Goal: Complete application form: Complete application form

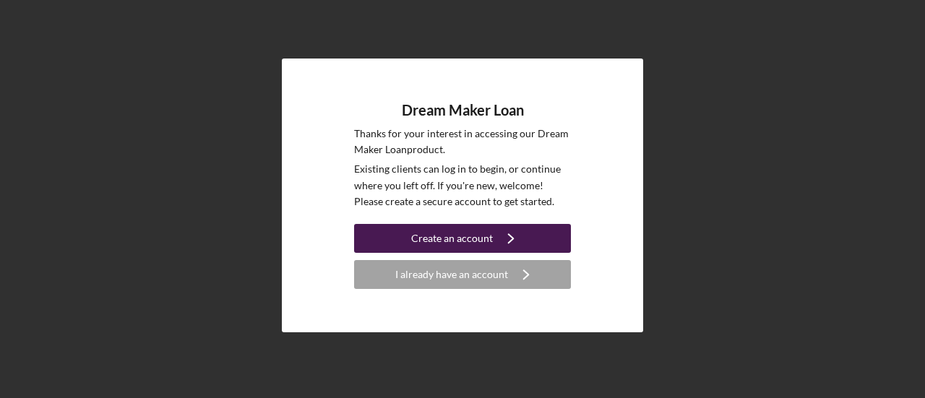
click at [392, 241] on button "Create an account Icon/Navigate" at bounding box center [462, 238] width 217 height 29
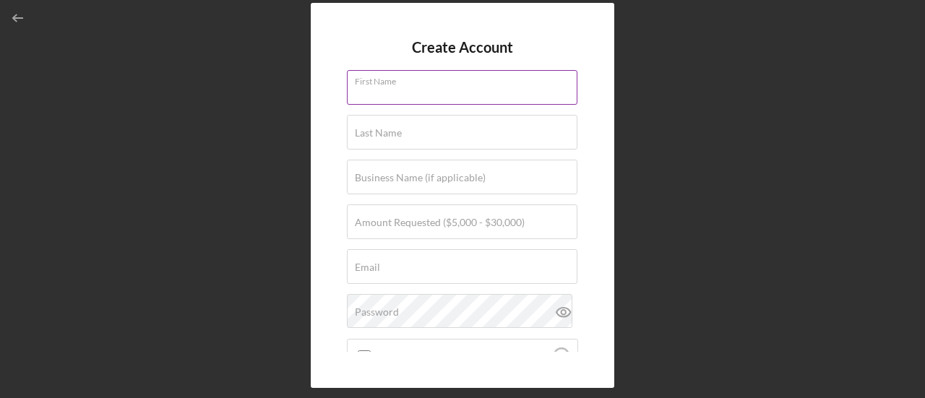
click at [412, 95] on input "First Name" at bounding box center [462, 87] width 231 height 35
type input "[PERSON_NAME]"
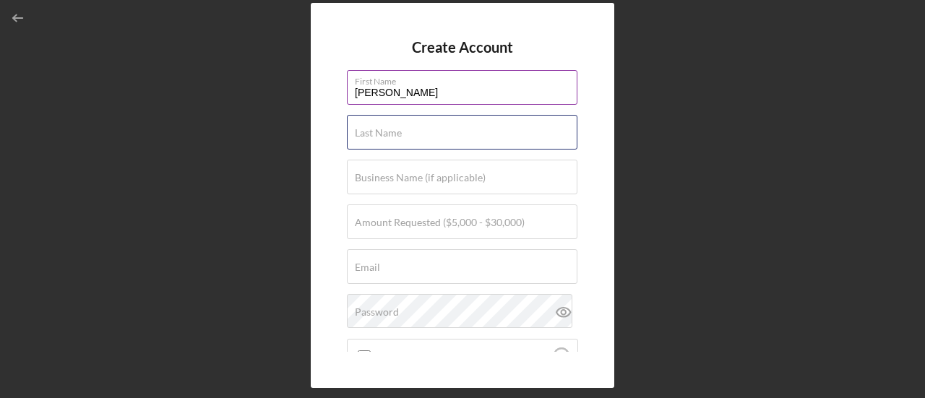
type input "[PERSON_NAME]"
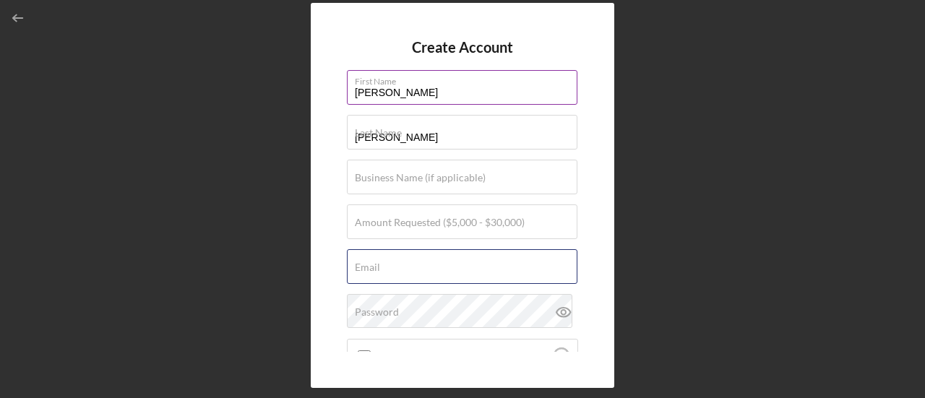
type input "[PERSON_NAME][EMAIL_ADDRESS][DOMAIN_NAME]"
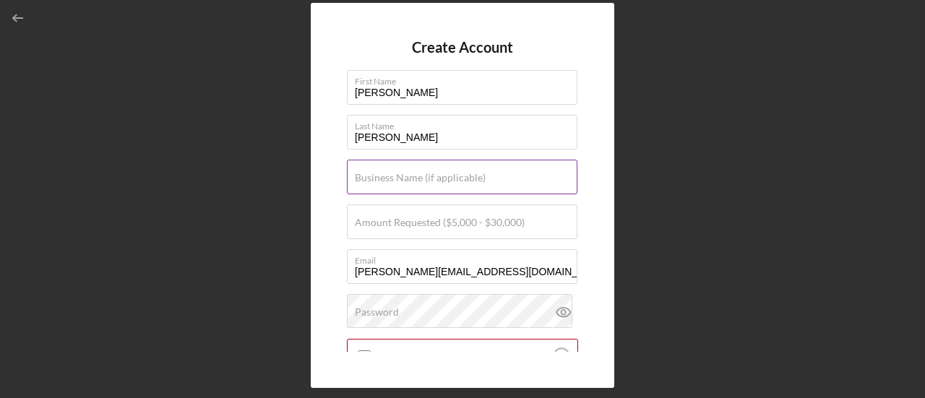
click at [392, 191] on input "Business Name (if applicable)" at bounding box center [462, 177] width 231 height 35
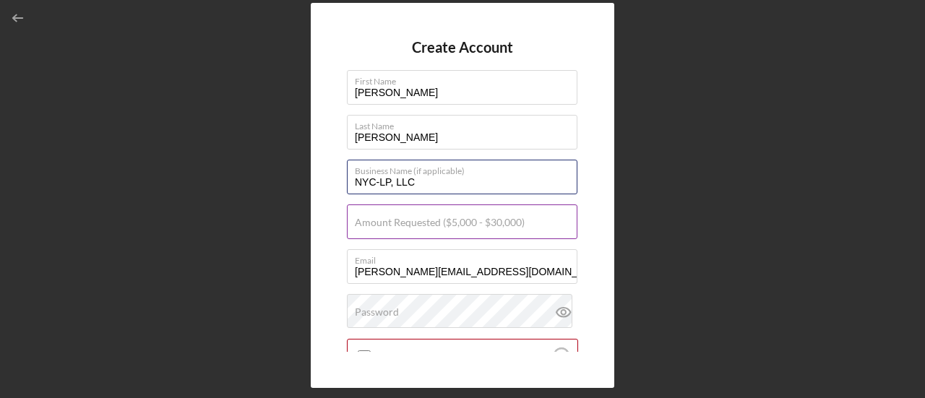
type input "NYC-LP, LLC"
click at [381, 225] on label "Amount Requested ($5,000 - $30,000)" at bounding box center [440, 223] width 170 height 12
click at [381, 225] on input "Amount Requested ($5,000 - $30,000)" at bounding box center [462, 222] width 231 height 35
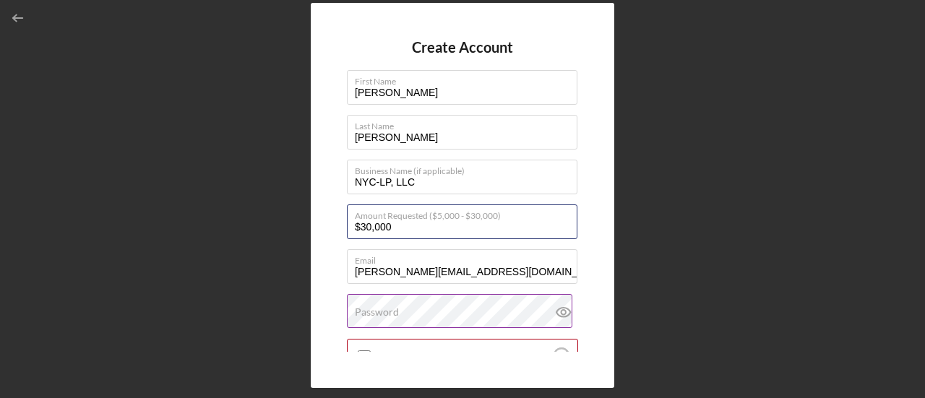
type input "$30,000"
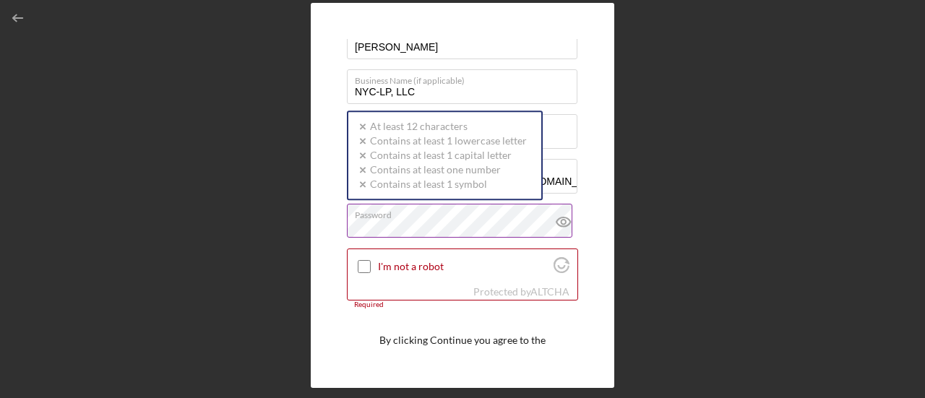
scroll to position [145, 0]
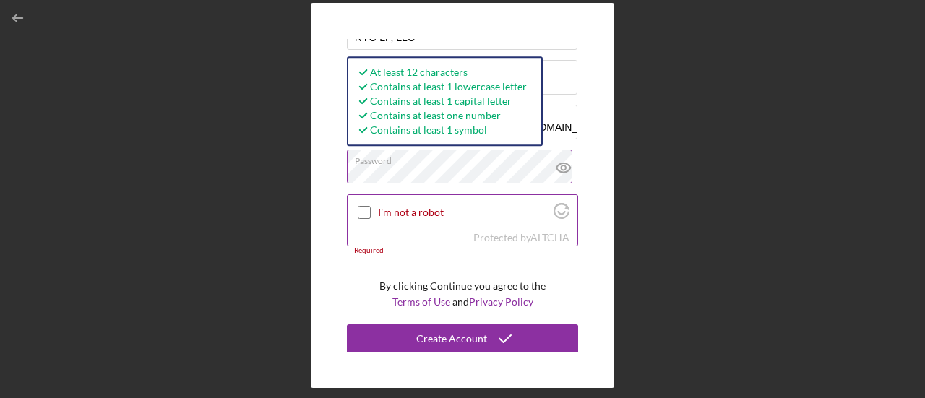
click at [358, 207] on input "I'm not a robot" at bounding box center [364, 212] width 13 height 13
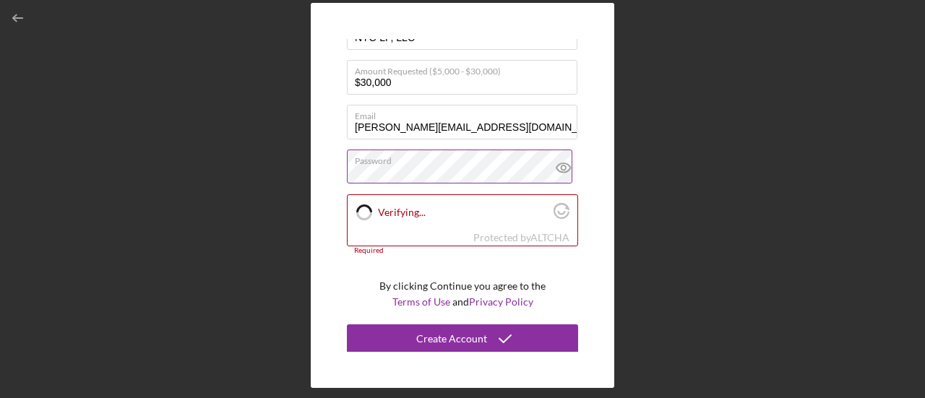
checkbox input "true"
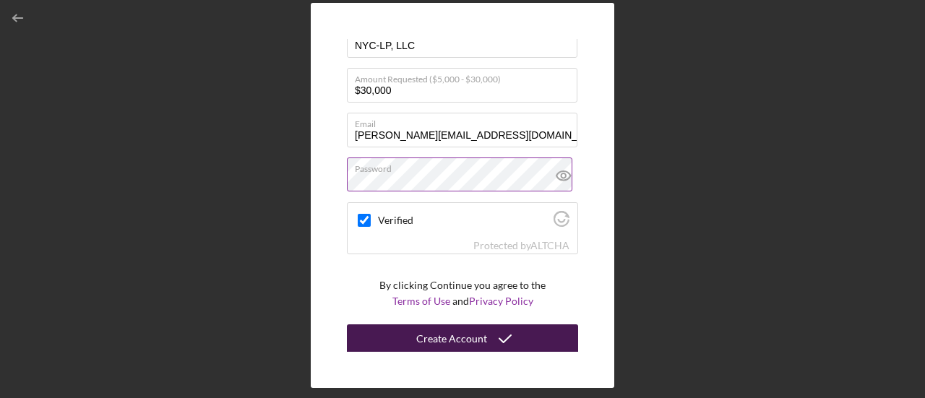
click at [415, 339] on button "Create Account" at bounding box center [462, 338] width 231 height 29
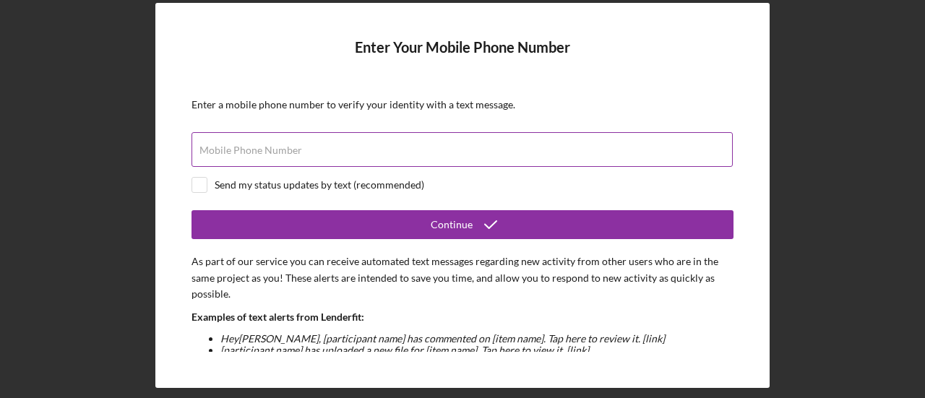
click at [319, 160] on input "Mobile Phone Number" at bounding box center [462, 149] width 541 height 35
type input "[PHONE_NUMBER]"
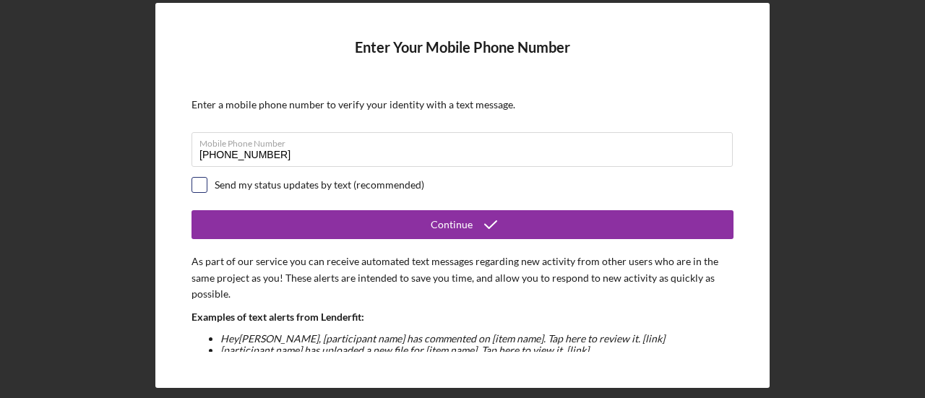
click at [194, 181] on input "checkbox" at bounding box center [199, 185] width 14 height 14
checkbox input "true"
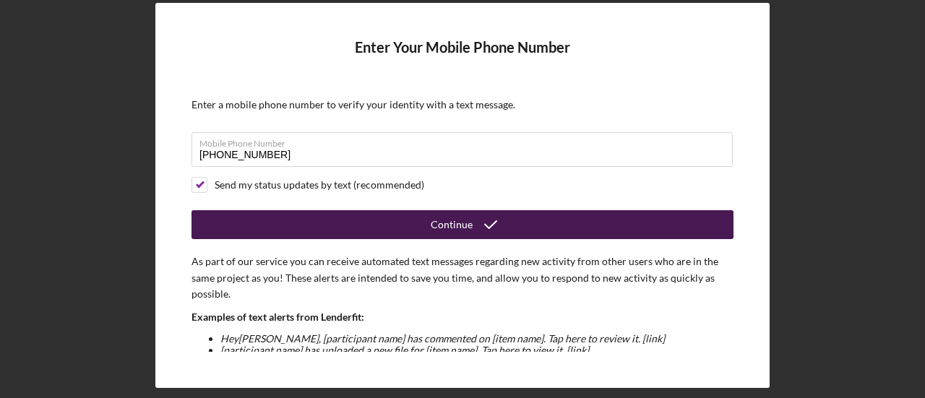
click at [434, 223] on div "Continue" at bounding box center [452, 224] width 42 height 29
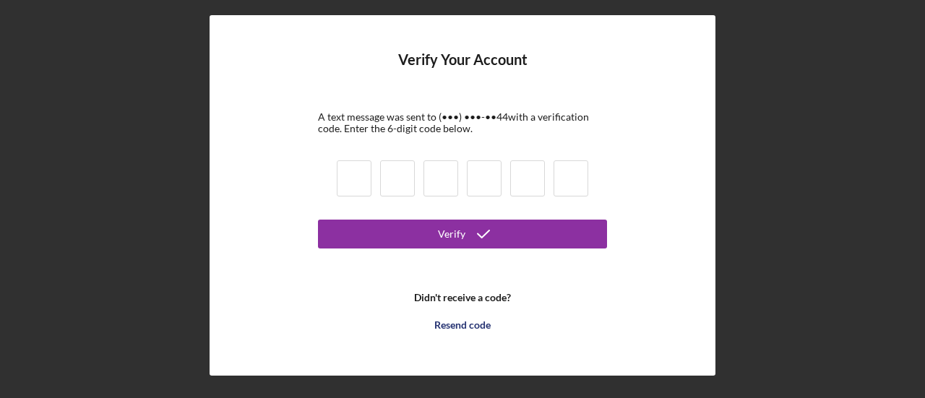
click at [361, 184] on input at bounding box center [354, 178] width 35 height 36
type input "2"
type input "3"
type input "8"
type input "2"
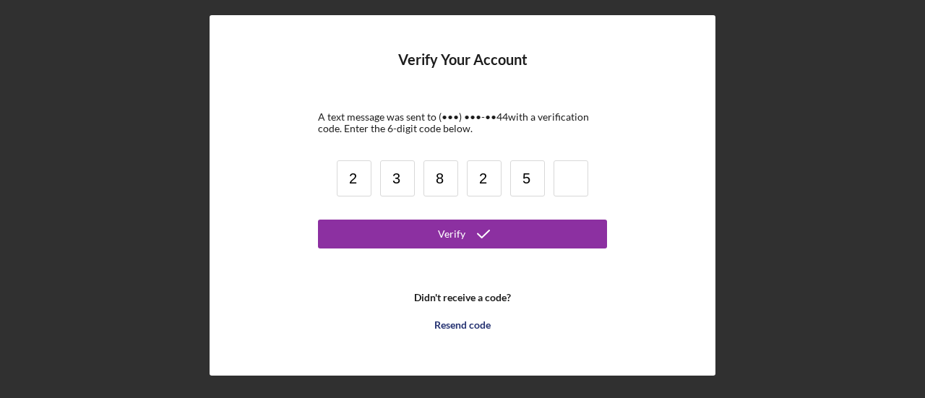
type input "5"
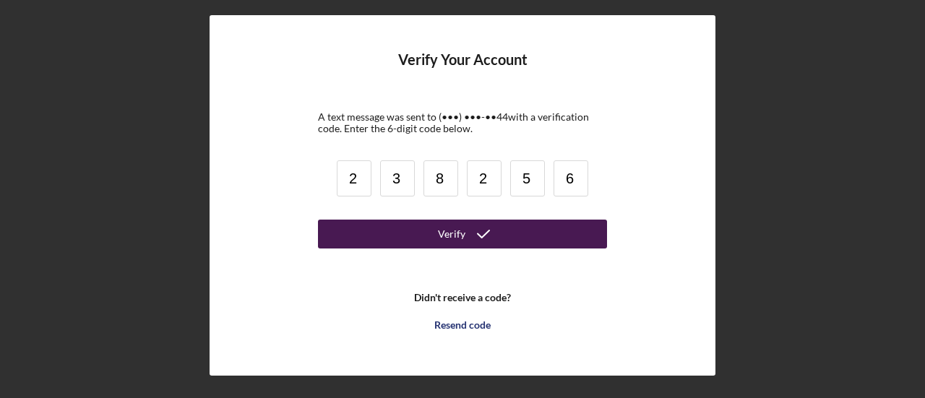
type input "6"
click at [443, 240] on div "Verify" at bounding box center [451, 234] width 27 height 29
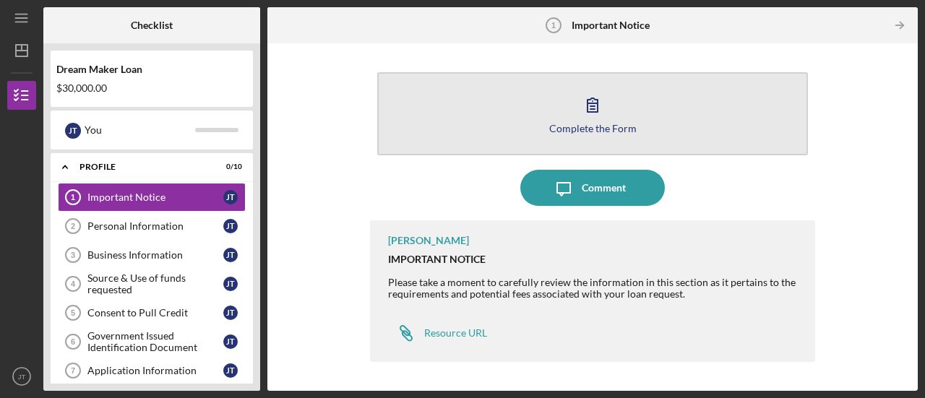
click at [591, 126] on div "Complete the Form" at bounding box center [592, 128] width 87 height 11
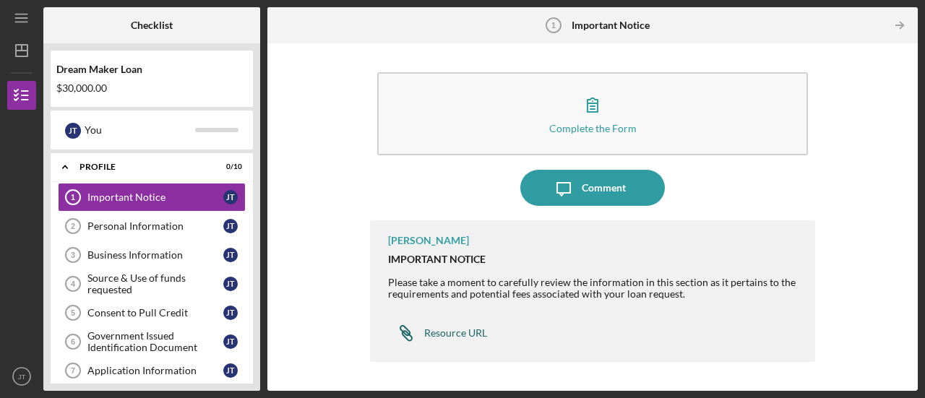
click at [467, 329] on div "Resource URL" at bounding box center [455, 333] width 63 height 12
click at [112, 192] on div "Important Notice" at bounding box center [155, 198] width 136 height 12
click at [442, 332] on div "Resource URL" at bounding box center [455, 333] width 63 height 12
click at [110, 219] on link "Personal Information 2 Personal Information [PERSON_NAME]" at bounding box center [152, 226] width 188 height 29
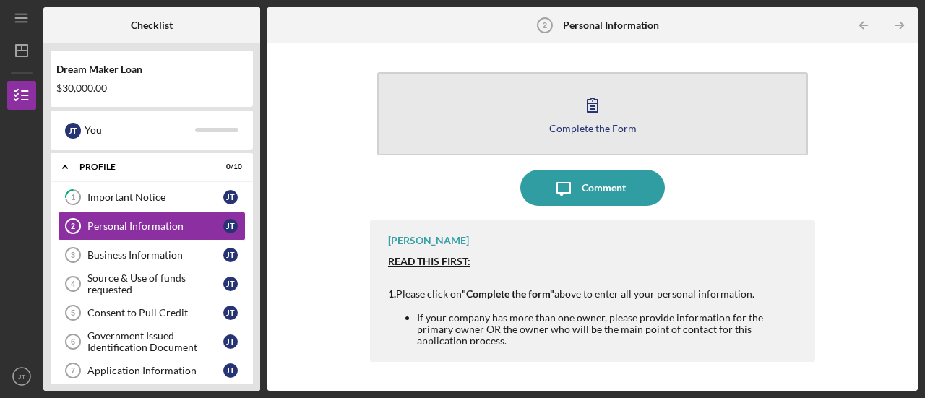
click at [596, 131] on div "Complete the Form" at bounding box center [592, 128] width 87 height 11
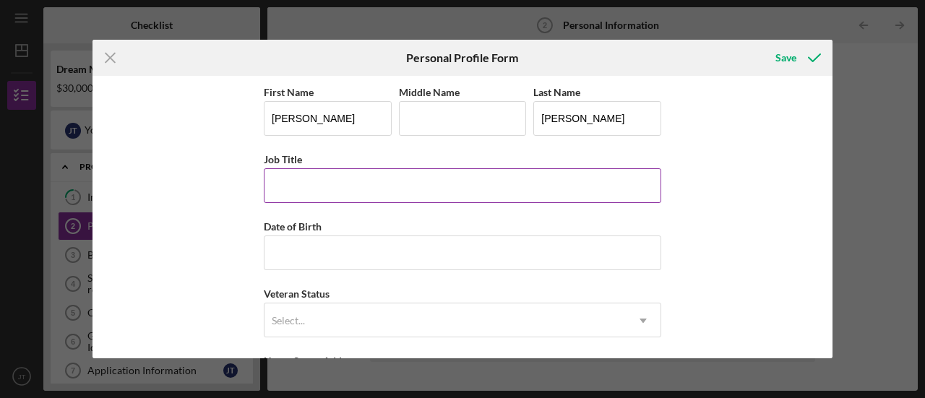
click at [364, 193] on input "Job Title" at bounding box center [462, 185] width 397 height 35
type input "[US_STATE] City Litigation Paralegal"
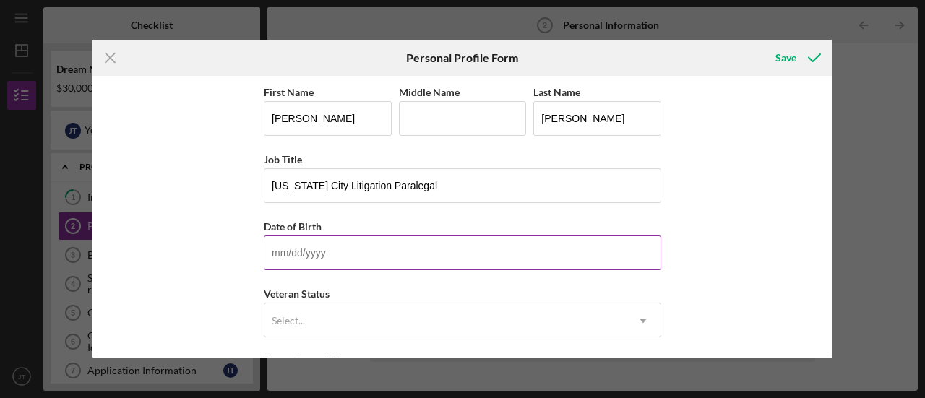
click at [376, 239] on input "Date of Birth" at bounding box center [462, 253] width 397 height 35
type input "[DATE]"
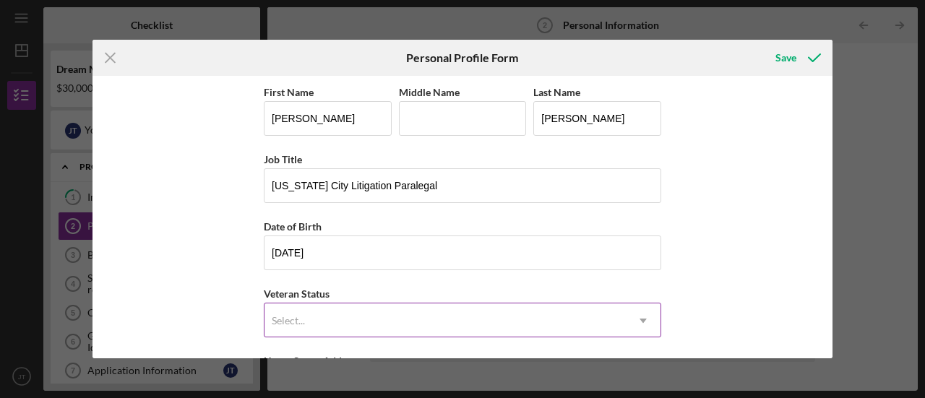
click at [369, 322] on div "Select..." at bounding box center [445, 320] width 361 height 33
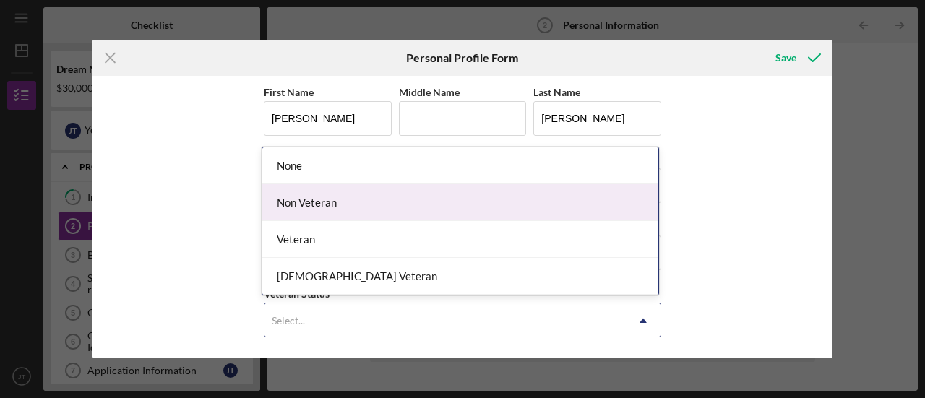
click at [373, 209] on div "Non Veteran" at bounding box center [460, 202] width 396 height 37
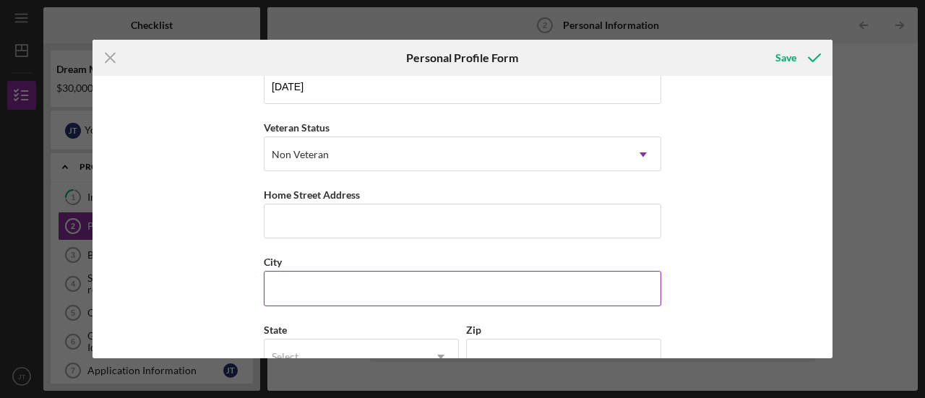
scroll to position [145, 0]
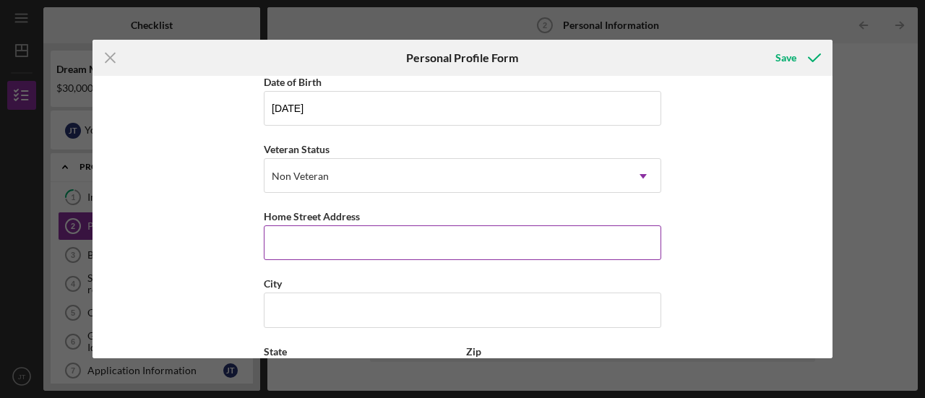
click at [371, 238] on input "Home Street Address" at bounding box center [462, 242] width 397 height 35
type input "[STREET_ADDRESS]"
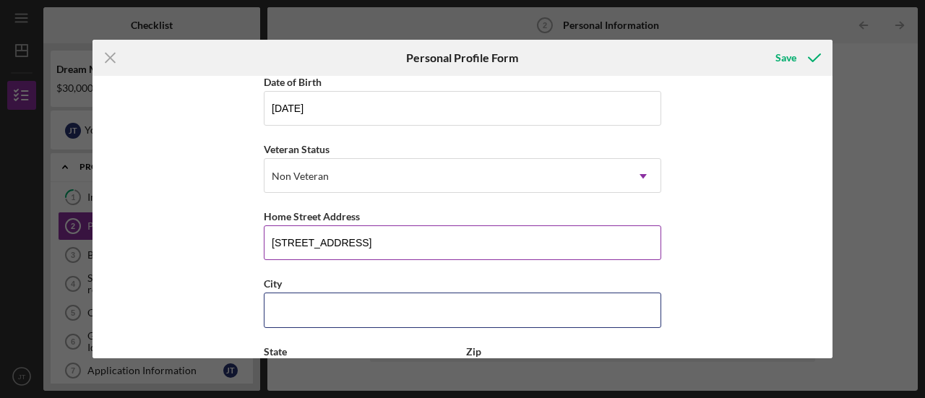
type input "Morristown"
type input "NJ"
type input "07960"
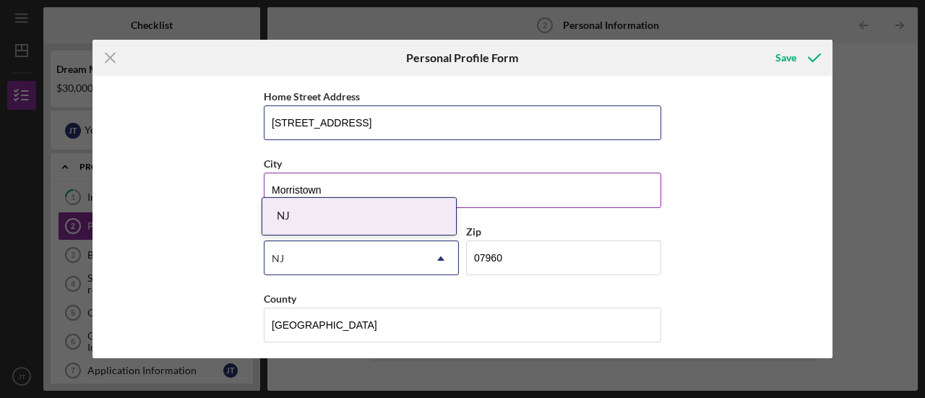
scroll to position [266, 0]
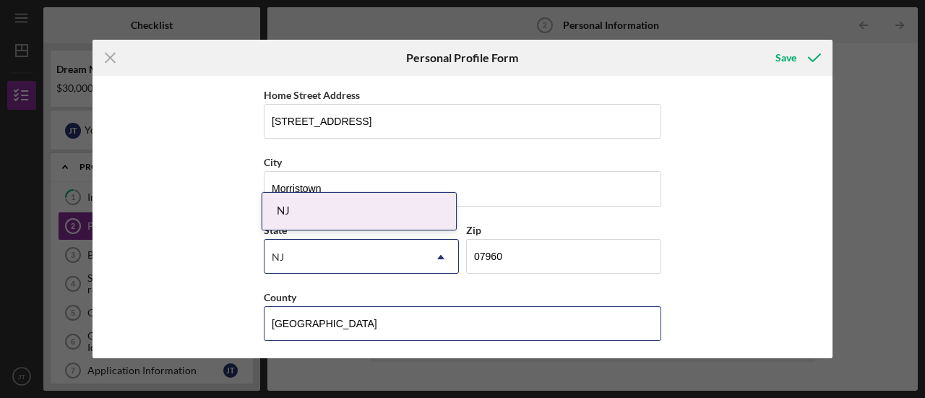
drag, startPoint x: 382, startPoint y: 326, endPoint x: 249, endPoint y: 327, distance: 133.7
click at [249, 327] on div "First Name [PERSON_NAME] Middle Name Last Name [PERSON_NAME] Job Title [US_STAT…" at bounding box center [463, 217] width 740 height 283
type input "Morris"
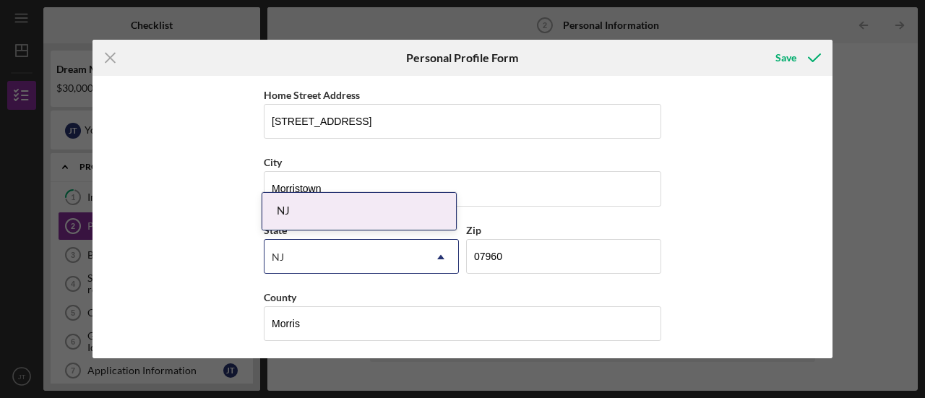
click at [806, 290] on div "First Name [PERSON_NAME] Middle Name Last Name [PERSON_NAME] Job Title [US_STAT…" at bounding box center [463, 217] width 740 height 283
click at [794, 296] on div "First Name [PERSON_NAME] Middle Name Last Name [PERSON_NAME] Job Title [US_STAT…" at bounding box center [463, 217] width 740 height 283
click at [540, 258] on input "07960" at bounding box center [563, 256] width 195 height 35
click at [304, 212] on div "NJ" at bounding box center [359, 211] width 194 height 37
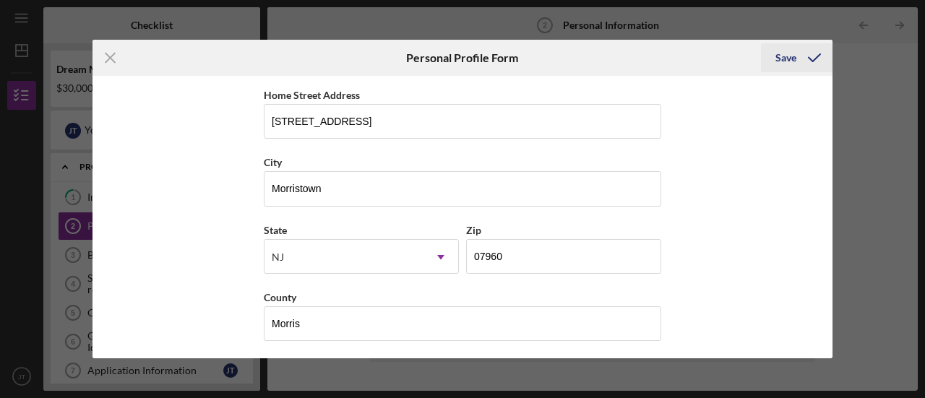
click at [786, 58] on div "Save" at bounding box center [785, 57] width 21 height 29
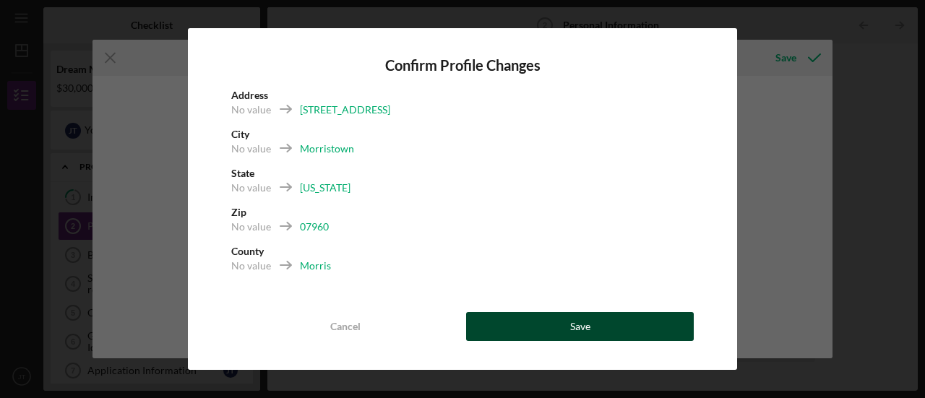
click at [585, 332] on div "Save" at bounding box center [580, 326] width 20 height 29
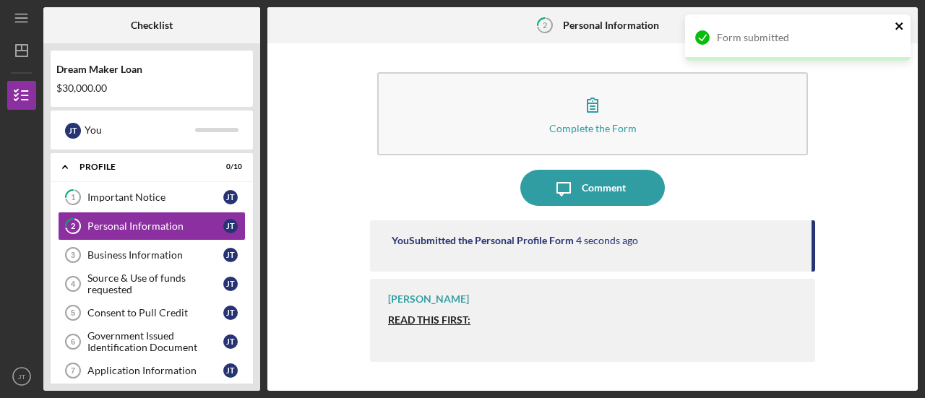
click at [899, 25] on icon "close" at bounding box center [900, 26] width 10 height 12
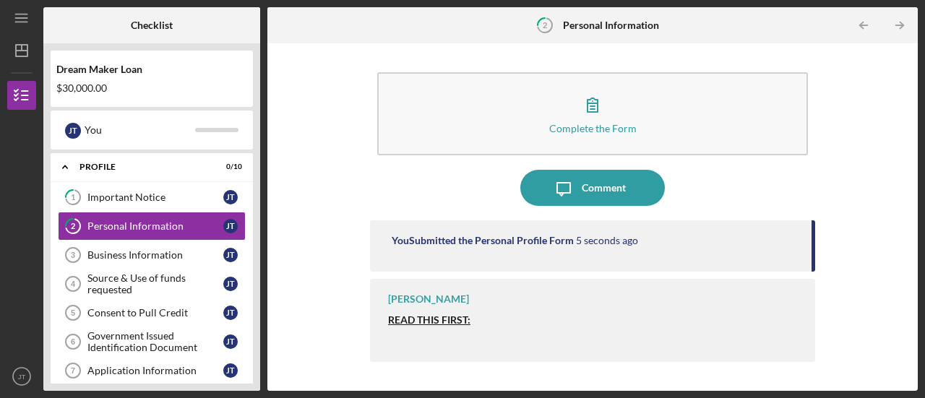
click at [900, 25] on line "button" at bounding box center [899, 25] width 7 height 0
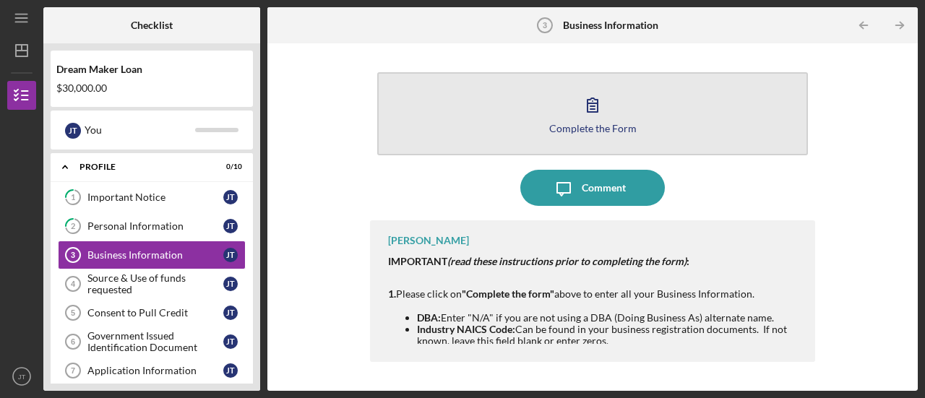
click at [595, 128] on div "Complete the Form" at bounding box center [592, 128] width 87 height 11
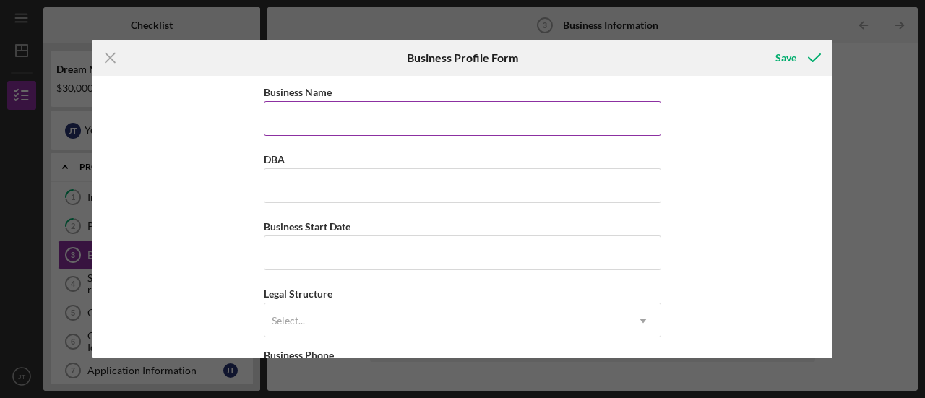
click at [464, 126] on input "Business Name" at bounding box center [462, 118] width 397 height 35
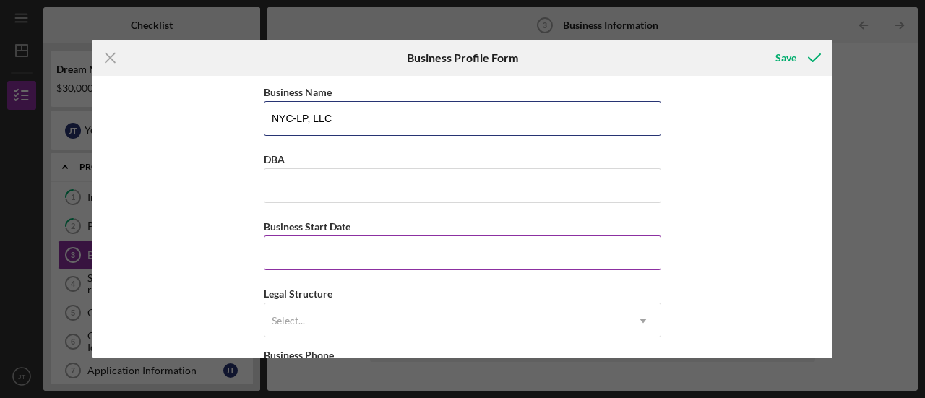
type input "NYC-LP, LLC"
click at [400, 241] on input "Business Start Date" at bounding box center [462, 253] width 397 height 35
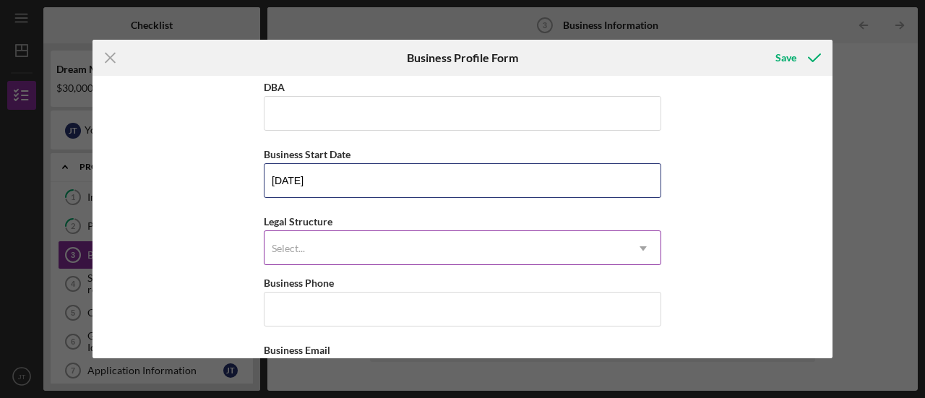
type input "[DATE]"
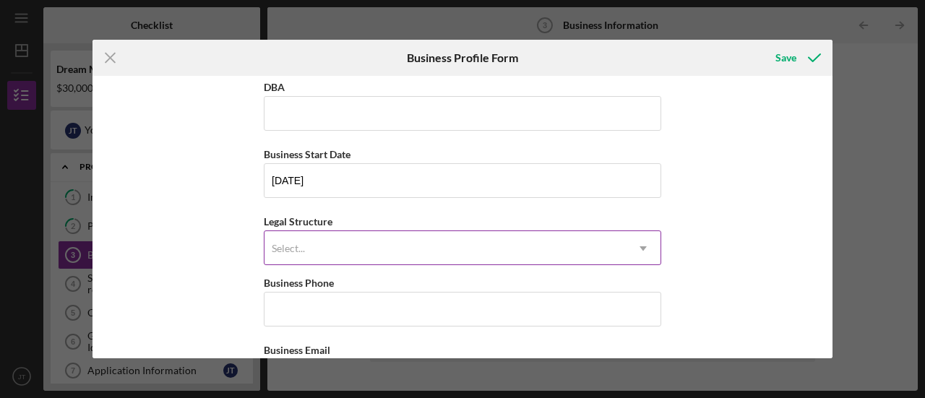
click at [392, 244] on div "Select..." at bounding box center [445, 248] width 361 height 33
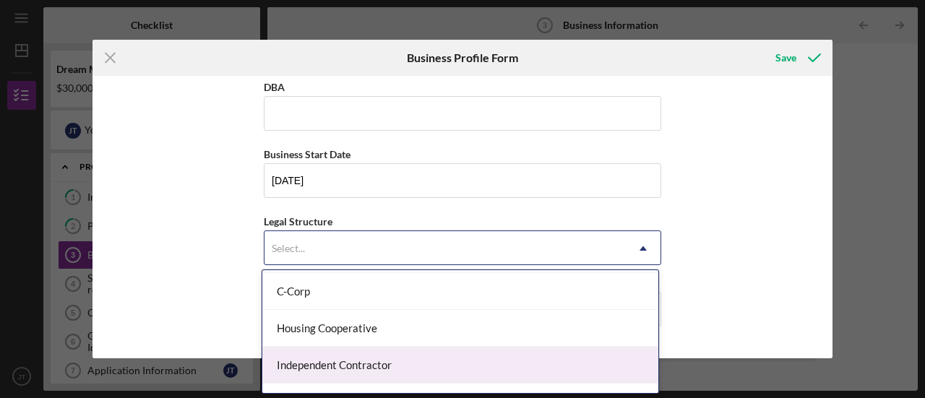
scroll to position [217, 0]
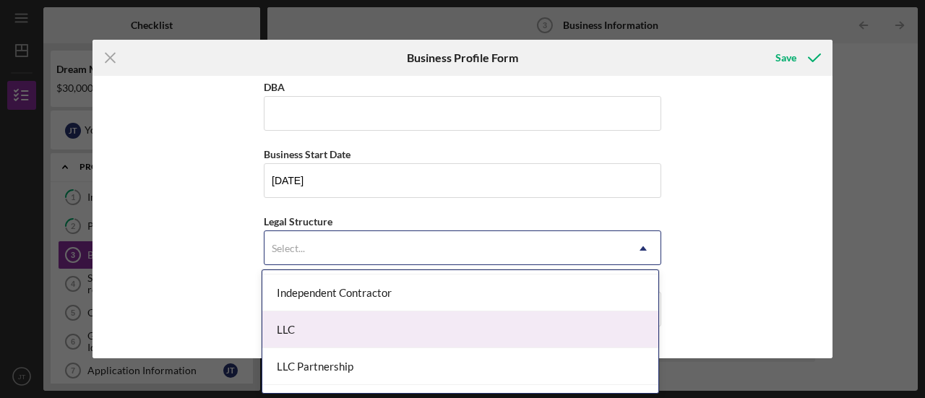
click at [340, 332] on div "LLC" at bounding box center [460, 329] width 396 height 37
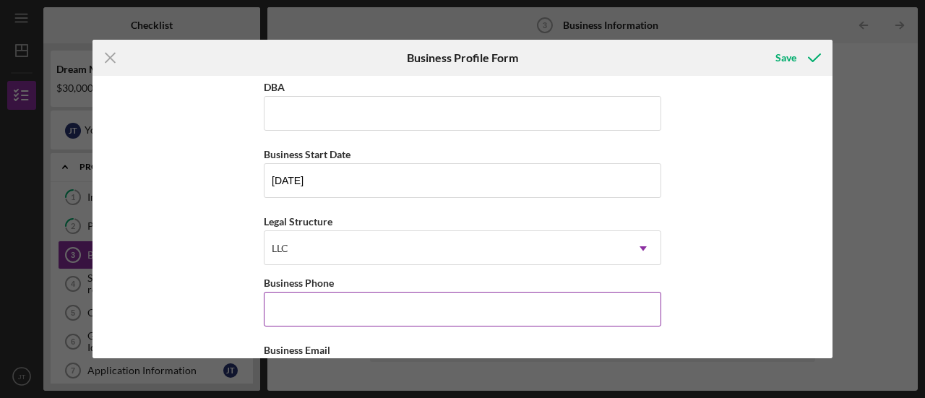
click at [338, 315] on input "Business Phone" at bounding box center [462, 309] width 397 height 35
type input "[PHONE_NUMBER]"
type input "[STREET_ADDRESS]"
type input "Morristown"
type input "NJ"
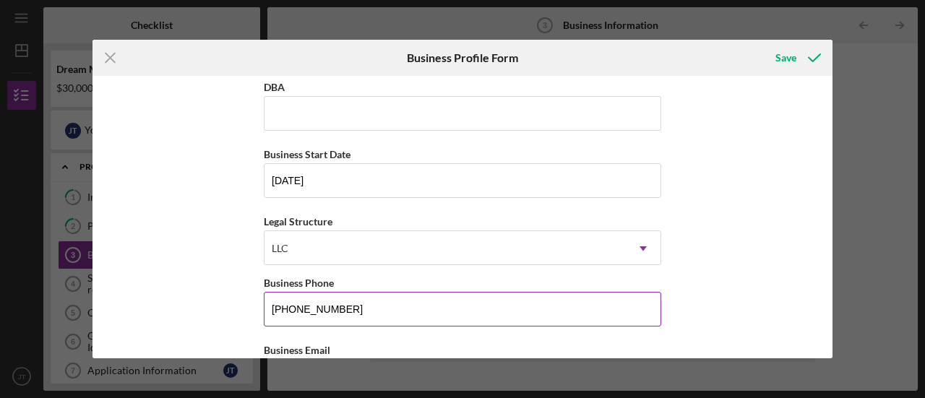
type input "07960"
type input "NJ"
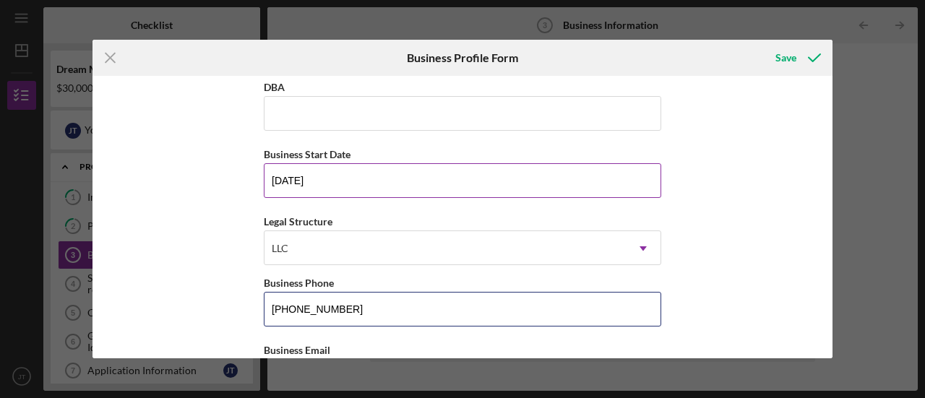
type input "[PHONE_NUMBER]"
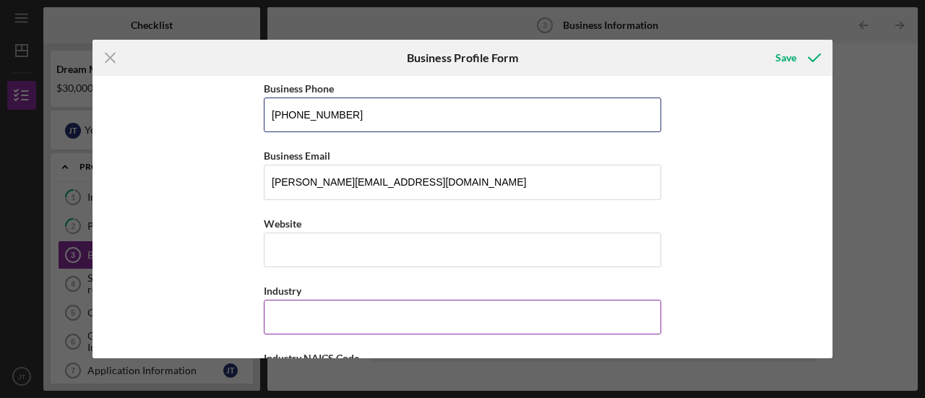
scroll to position [289, 0]
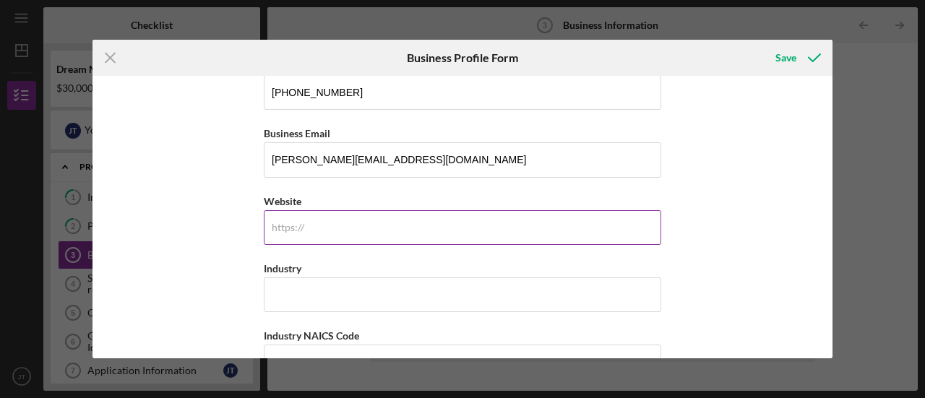
click at [400, 233] on input "Website" at bounding box center [462, 227] width 397 height 35
type input "N/A"
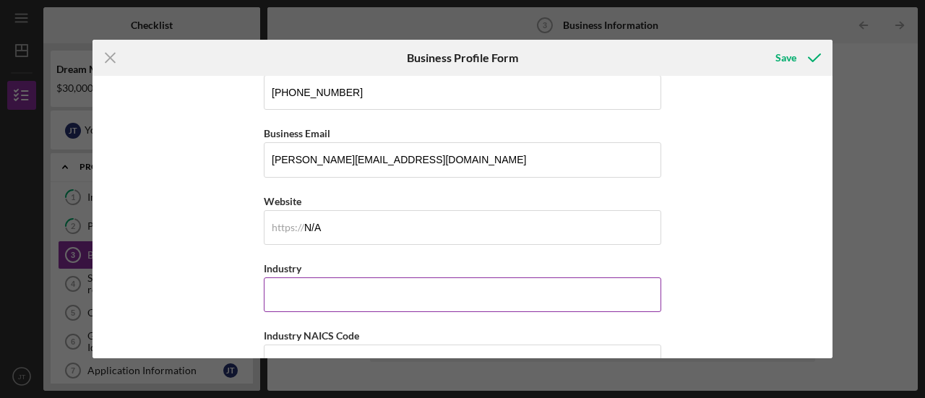
click at [372, 296] on input "Industry" at bounding box center [462, 295] width 397 height 35
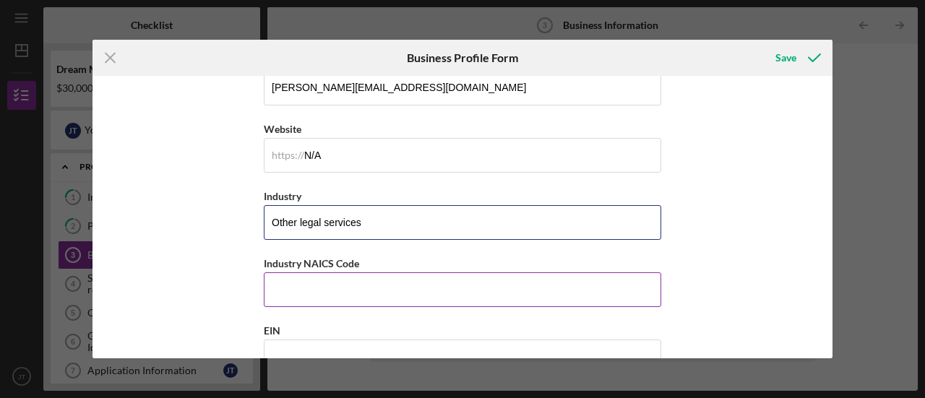
type input "Other legal services"
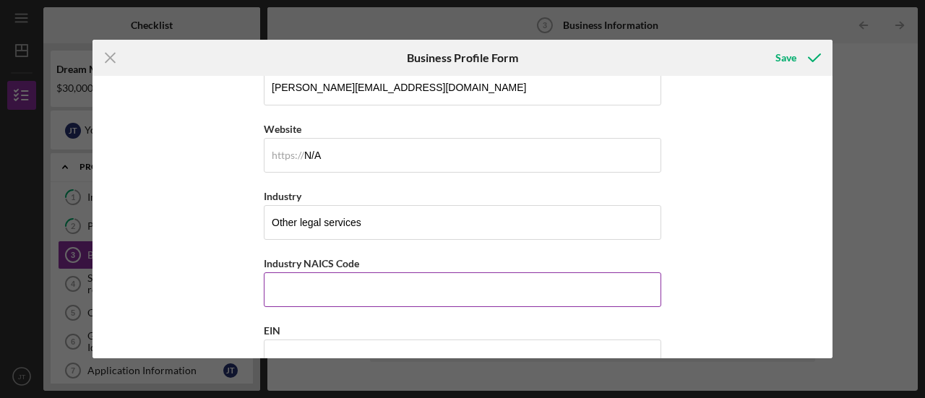
click at [395, 298] on input "Industry NAICS Code" at bounding box center [462, 289] width 397 height 35
click at [392, 280] on input "Industry NAICS Code" at bounding box center [462, 289] width 397 height 35
click at [693, 275] on div "Business Name NYC-LP, LLC DBA Business Start Date [DATE] Legal Structure LLC Ic…" at bounding box center [463, 217] width 740 height 283
click at [411, 290] on input "Industry NAICS Code" at bounding box center [462, 289] width 397 height 35
type input "541199"
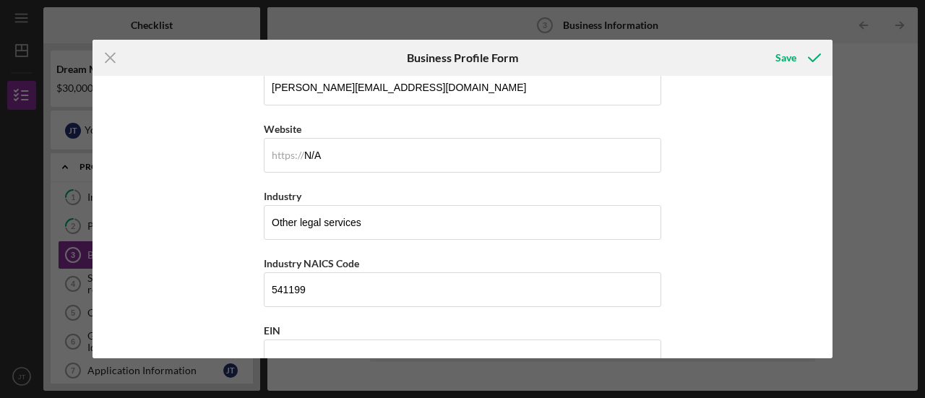
click at [713, 270] on div "Business Name NYC-LP, LLC DBA Business Start Date [DATE] Legal Structure LLC Ic…" at bounding box center [463, 217] width 740 height 283
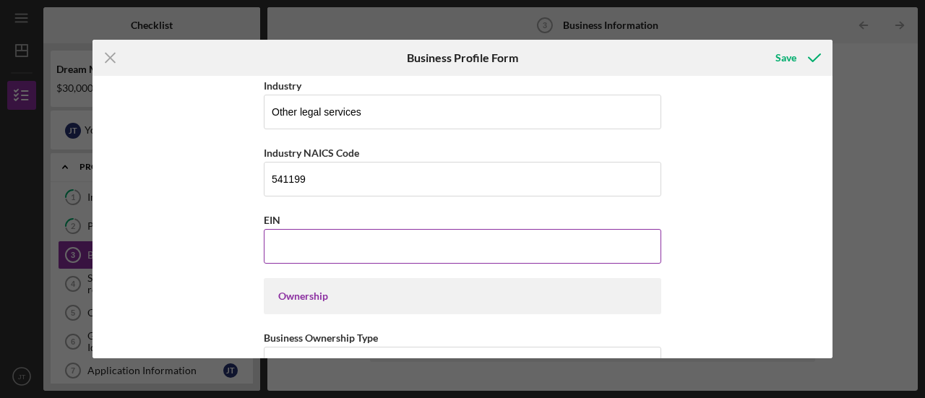
scroll to position [506, 0]
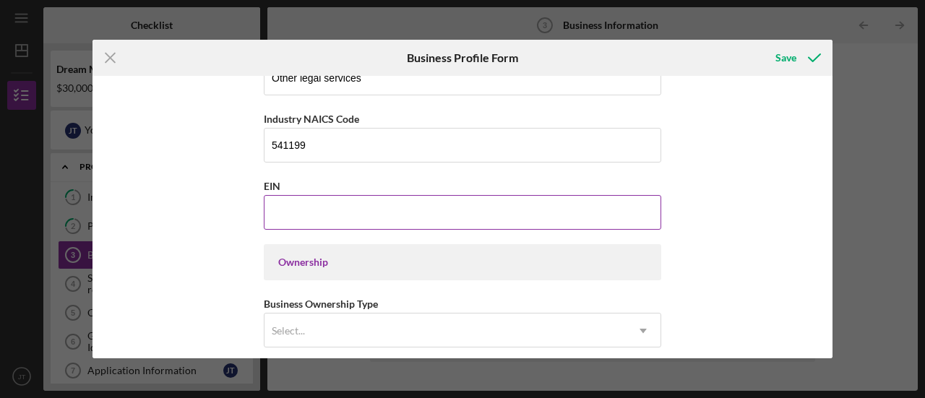
click at [289, 209] on input "EIN" at bounding box center [462, 212] width 397 height 35
type input "[US_EMPLOYER_IDENTIFICATION_NUMBER]"
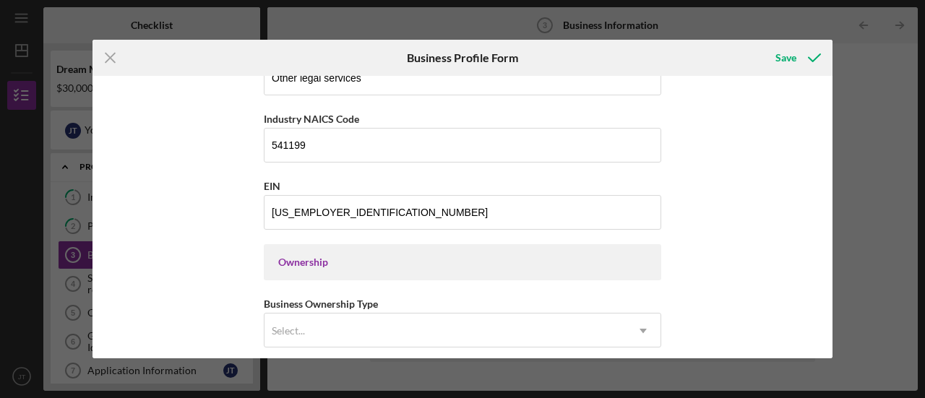
click at [301, 258] on div "Ownership" at bounding box center [462, 263] width 369 height 12
click at [208, 271] on div "Business Name NYC-LP, LLC DBA Business Start Date [DATE] Legal Structure LLC Ic…" at bounding box center [463, 217] width 740 height 283
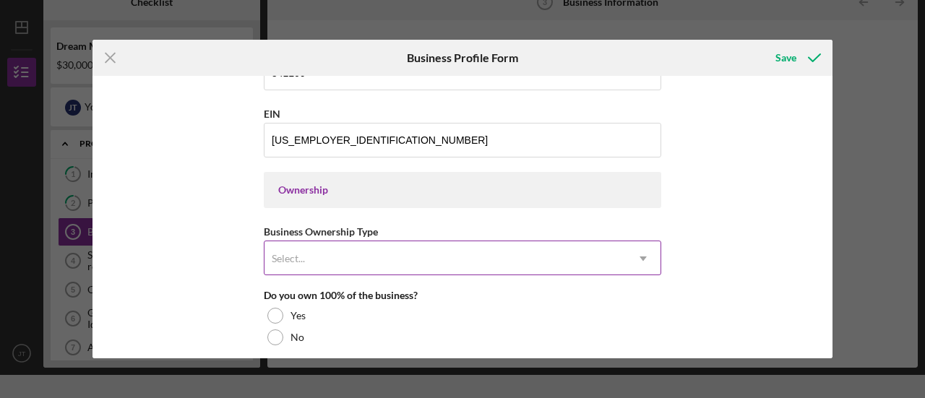
click at [327, 259] on div "Select..." at bounding box center [445, 258] width 361 height 33
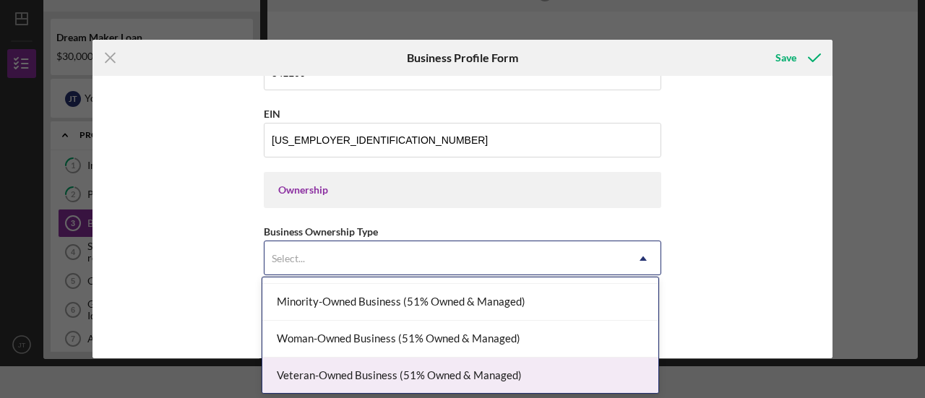
scroll to position [0, 0]
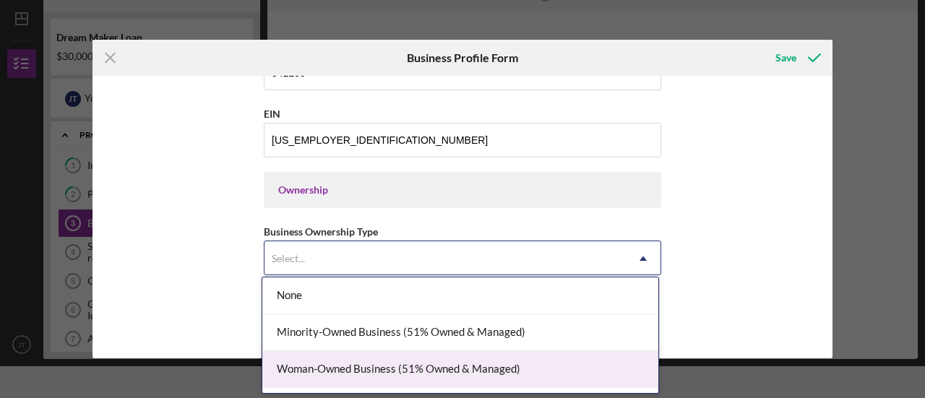
click at [332, 373] on div "Woman-Owned Business (51% Owned & Managed)" at bounding box center [460, 369] width 396 height 37
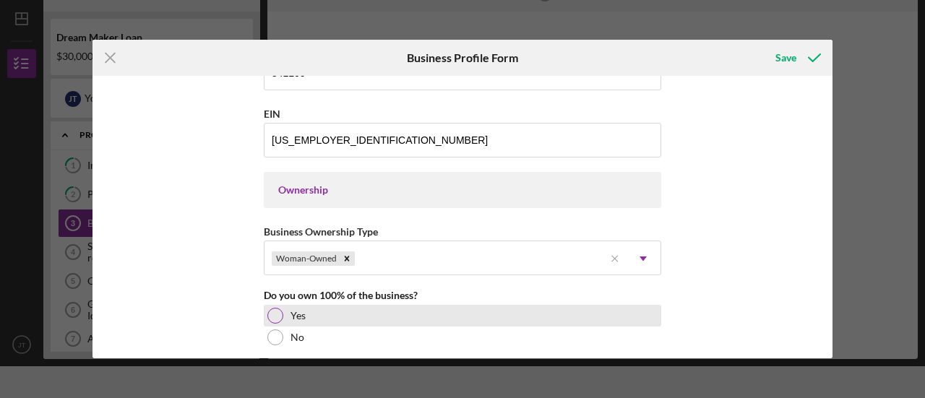
scroll to position [650, 0]
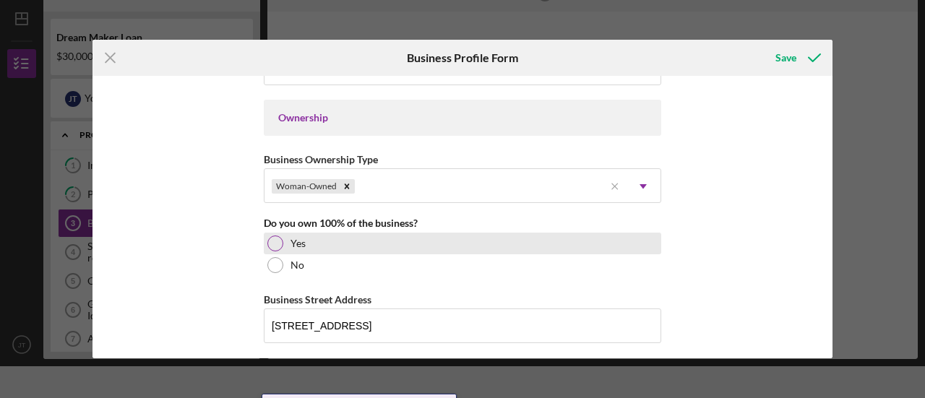
click at [275, 236] on div at bounding box center [275, 244] width 16 height 16
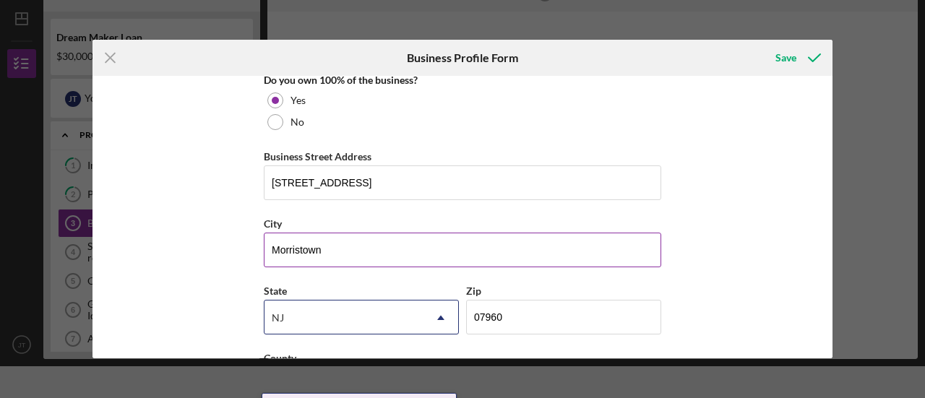
scroll to position [0, 0]
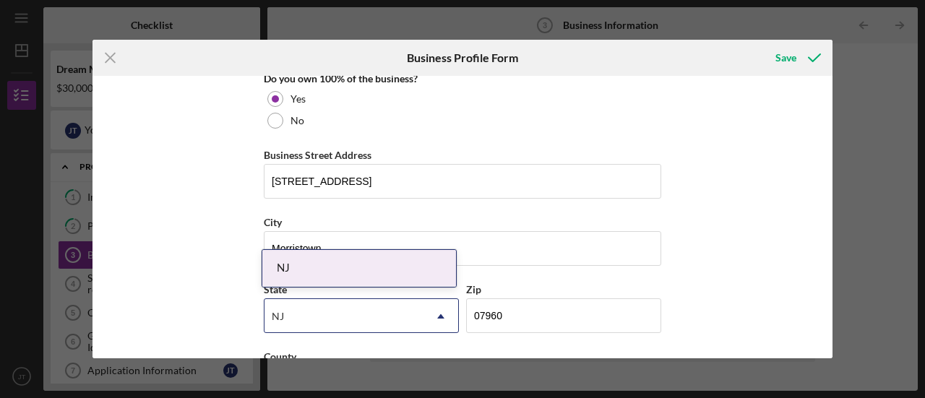
click at [347, 257] on div "NJ" at bounding box center [359, 268] width 194 height 37
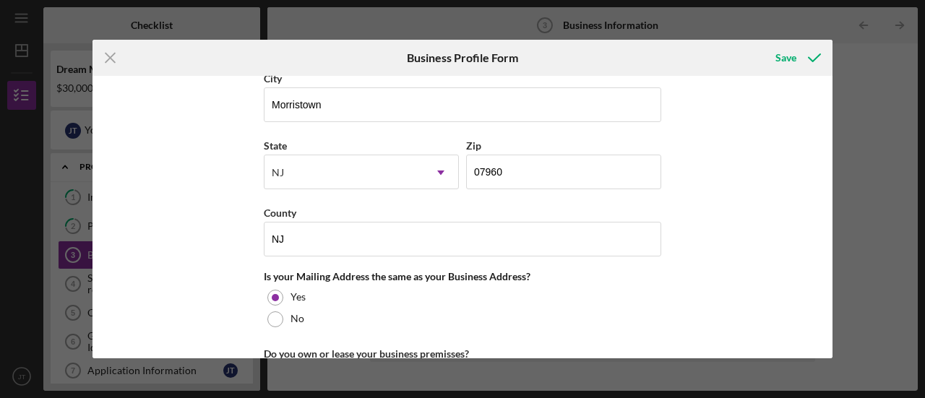
scroll to position [940, 0]
drag, startPoint x: 296, startPoint y: 241, endPoint x: 247, endPoint y: 238, distance: 49.3
click at [247, 238] on div "Business Name NYC-LP, LLC DBA Business Start Date [DATE] Legal Structure LLC Ic…" at bounding box center [463, 217] width 740 height 283
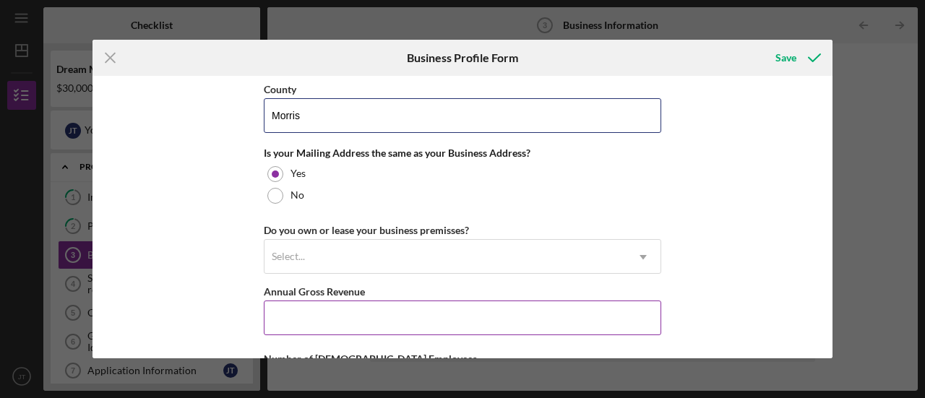
scroll to position [1084, 0]
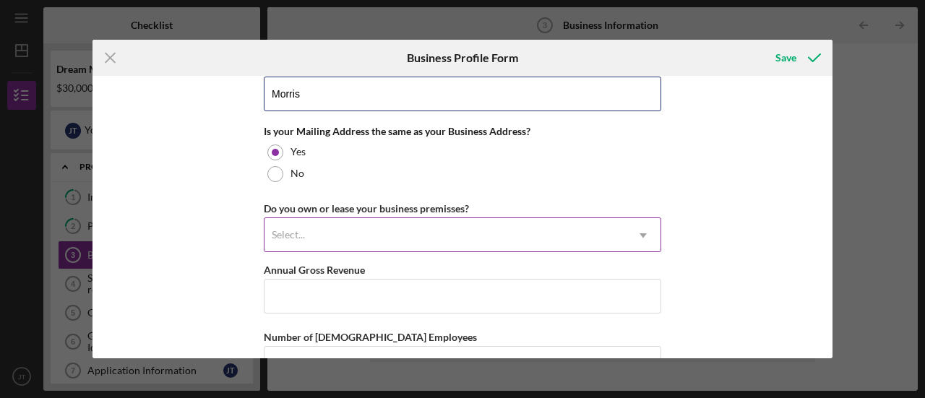
type input "Morris"
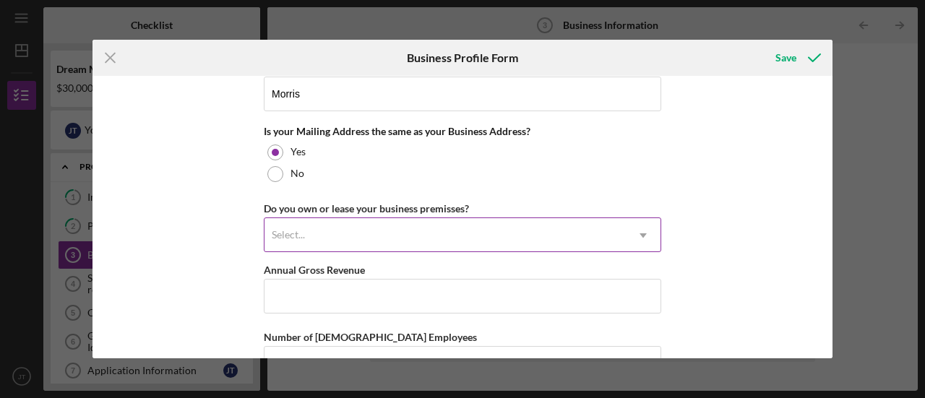
click at [305, 220] on div "Select..." at bounding box center [445, 235] width 361 height 33
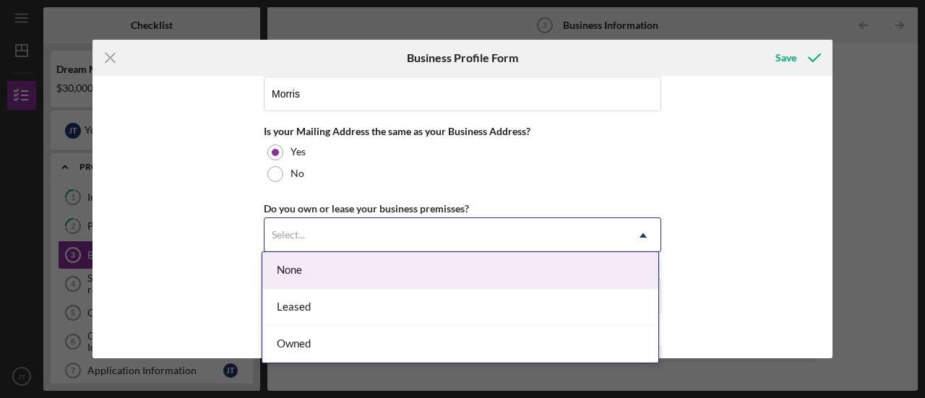
click at [345, 272] on div "None" at bounding box center [460, 270] width 396 height 37
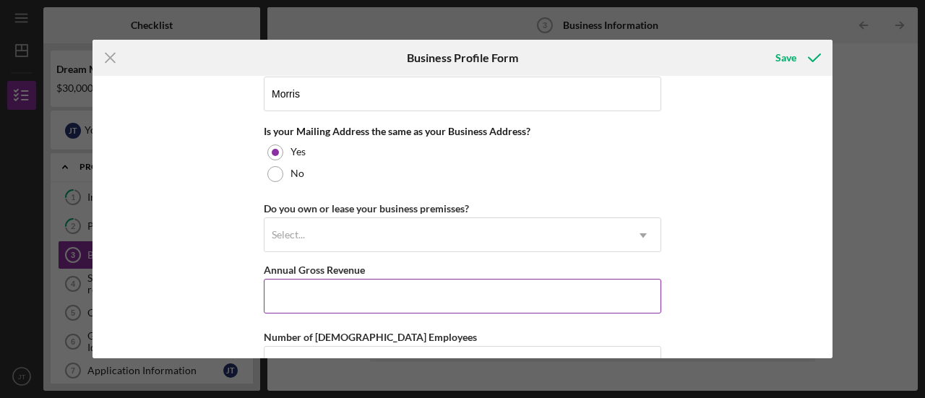
click at [330, 293] on input "Annual Gross Revenue" at bounding box center [462, 296] width 397 height 35
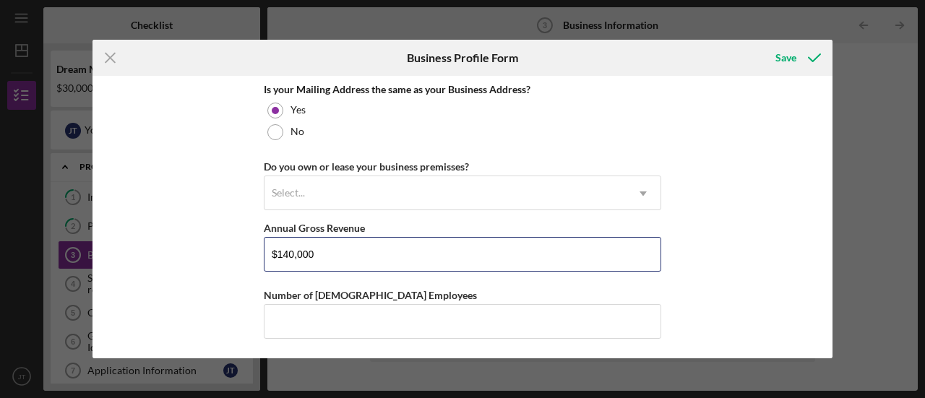
scroll to position [1156, 0]
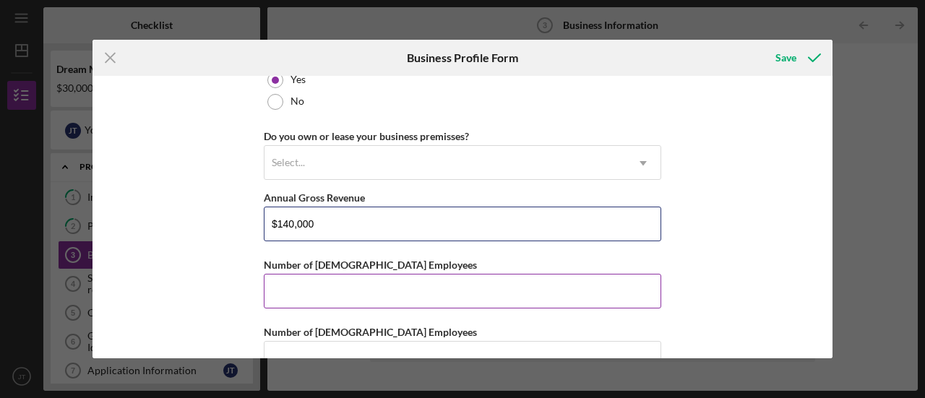
type input "$140,000"
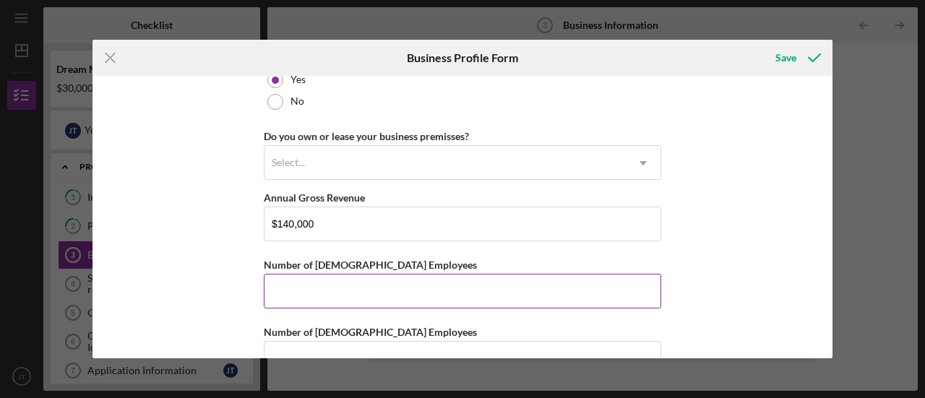
click at [291, 294] on input "Number of [DEMOGRAPHIC_DATA] Employees" at bounding box center [462, 291] width 397 height 35
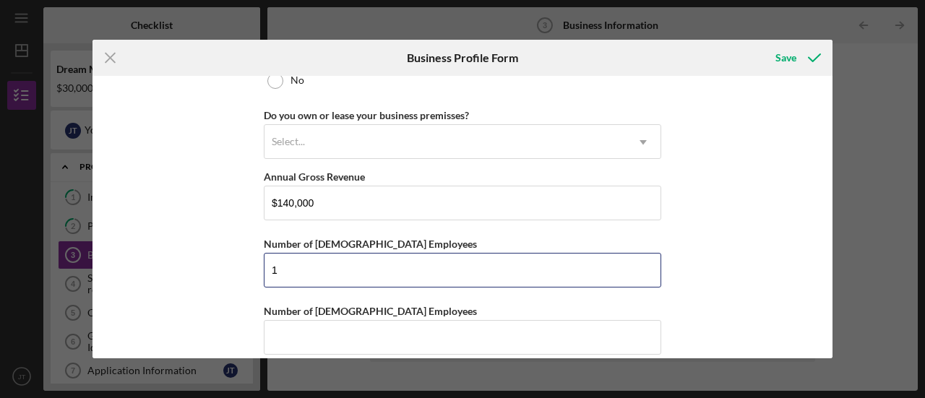
scroll to position [1187, 0]
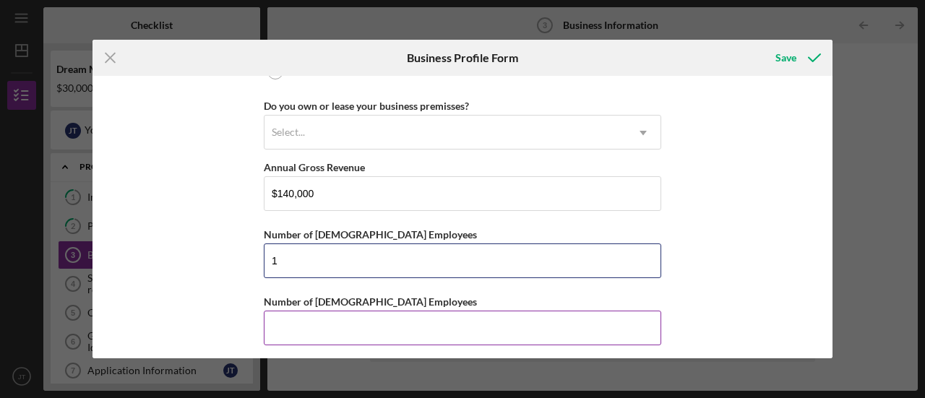
type input "1"
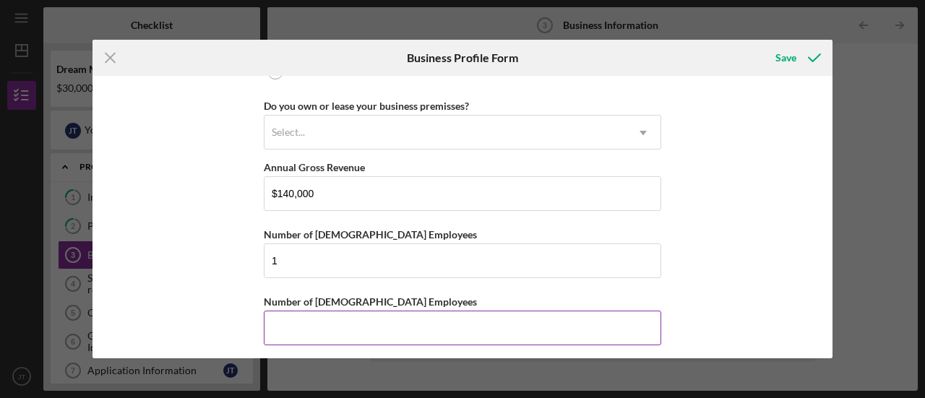
click at [297, 320] on input "Number of [DEMOGRAPHIC_DATA] Employees" at bounding box center [462, 328] width 397 height 35
type input "0"
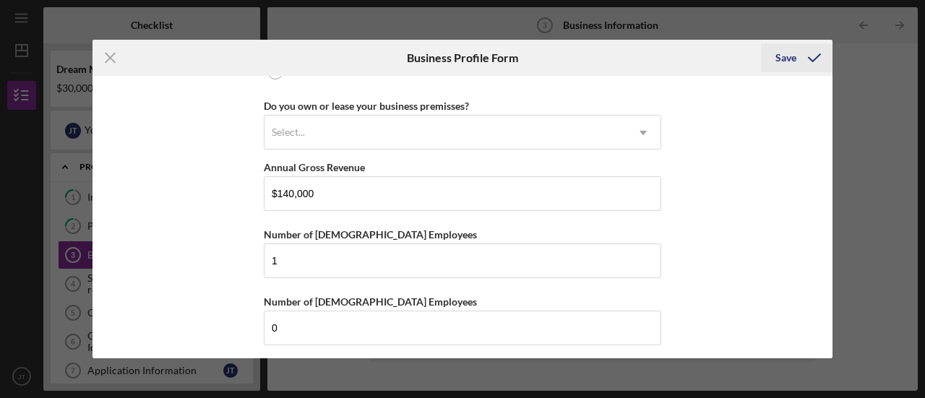
click at [782, 53] on div "Save" at bounding box center [785, 57] width 21 height 29
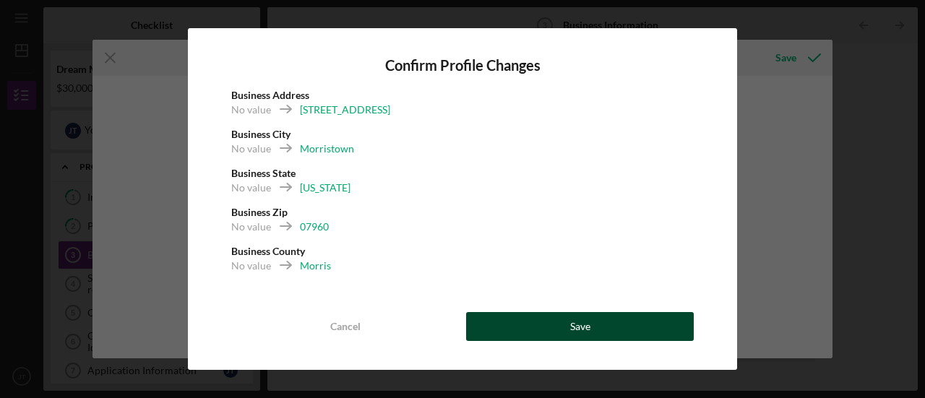
click at [532, 335] on button "Save" at bounding box center [580, 326] width 228 height 29
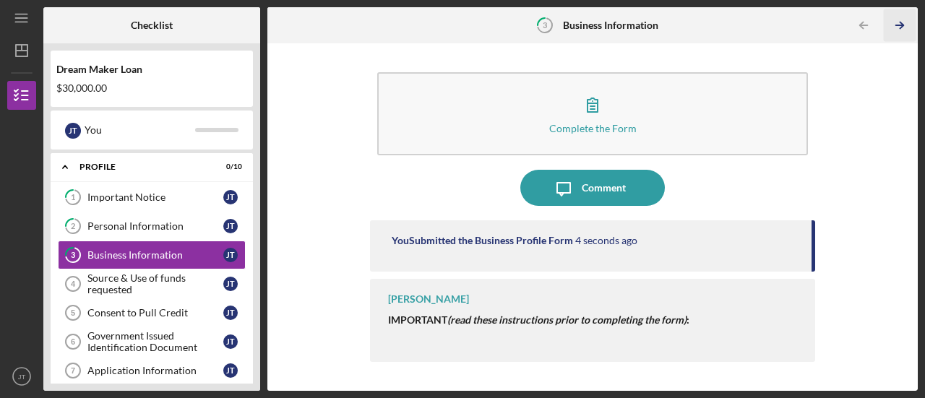
click at [898, 25] on line "button" at bounding box center [899, 25] width 7 height 0
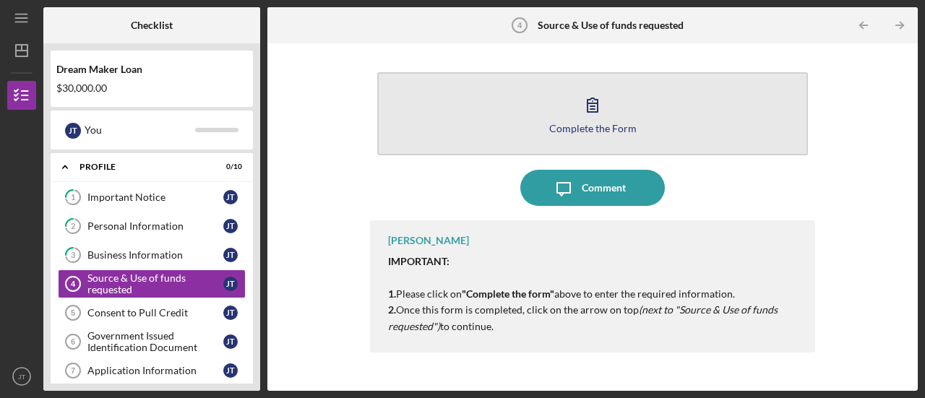
click at [588, 126] on div "Complete the Form" at bounding box center [592, 128] width 87 height 11
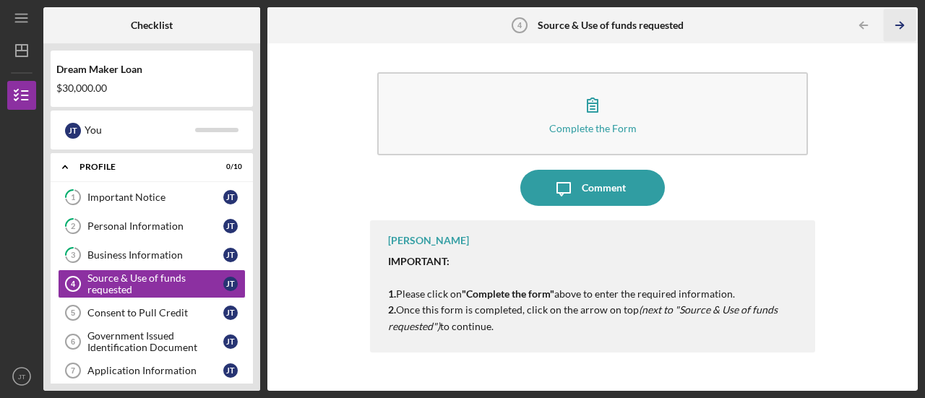
click at [900, 20] on icon "Icon/Table Pagination Arrow" at bounding box center [900, 25] width 33 height 33
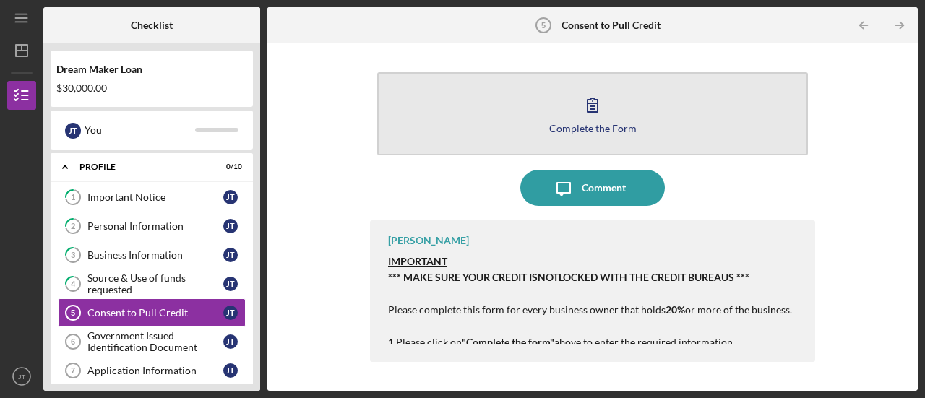
click at [595, 126] on div "Complete the Form" at bounding box center [592, 128] width 87 height 11
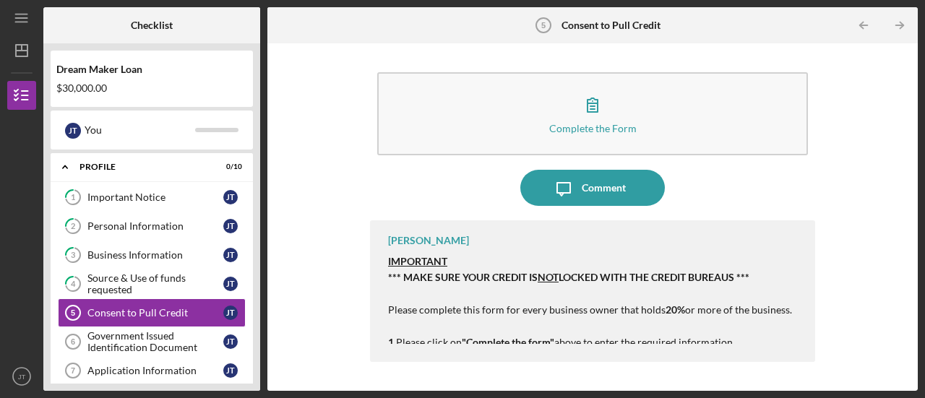
click at [900, 25] on line "button" at bounding box center [899, 25] width 7 height 0
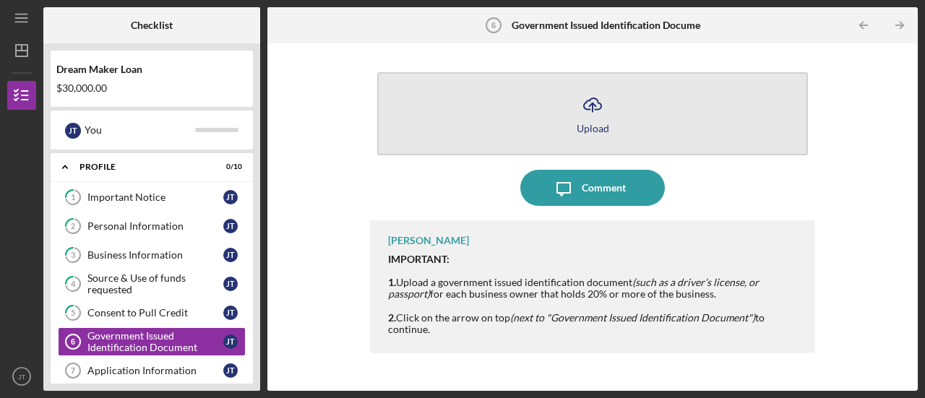
click at [588, 124] on div "Upload" at bounding box center [593, 128] width 33 height 11
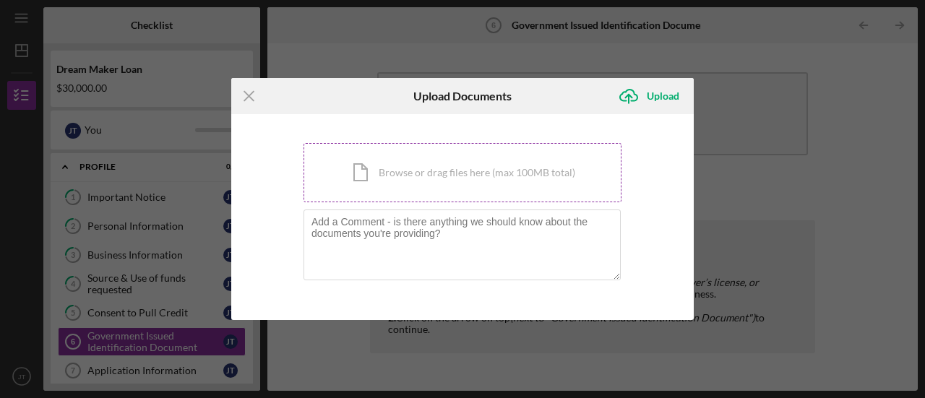
click at [356, 173] on div "Icon/Document Browse or drag files here (max 100MB total) Tap to choose files o…" at bounding box center [463, 172] width 318 height 59
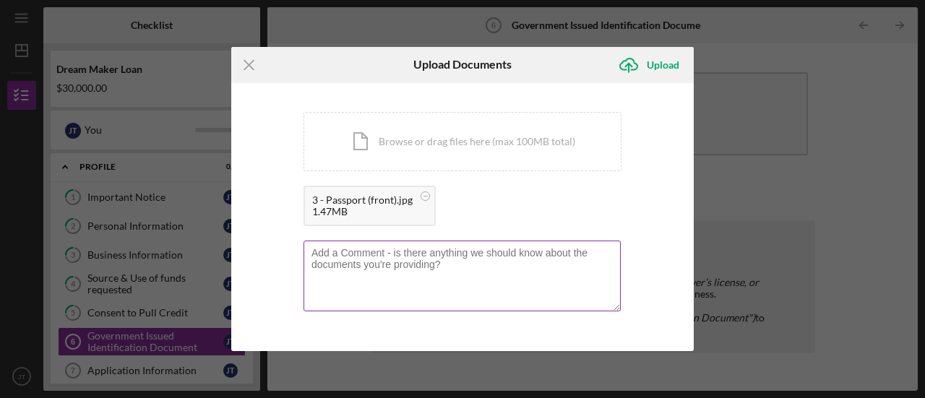
click at [520, 285] on textarea at bounding box center [462, 276] width 317 height 71
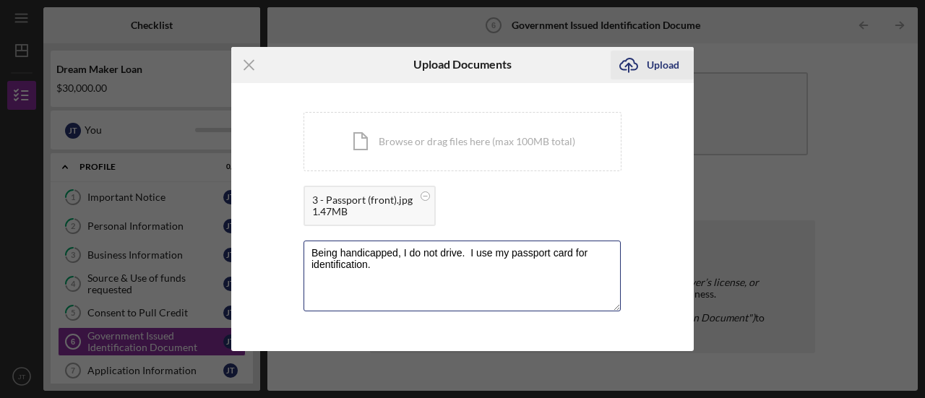
type textarea "Being handicapped, I do not drive. I use my passport card for identification."
click at [662, 67] on div "Upload" at bounding box center [663, 65] width 33 height 29
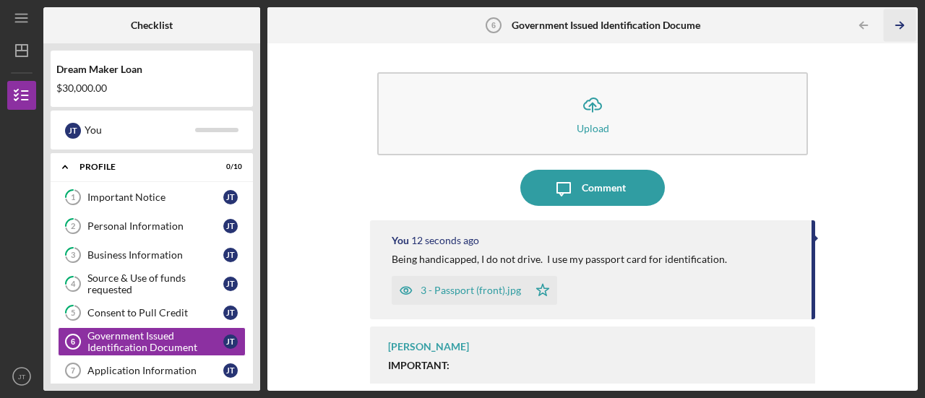
click at [899, 24] on icon "Icon/Table Pagination Arrow" at bounding box center [900, 25] width 33 height 33
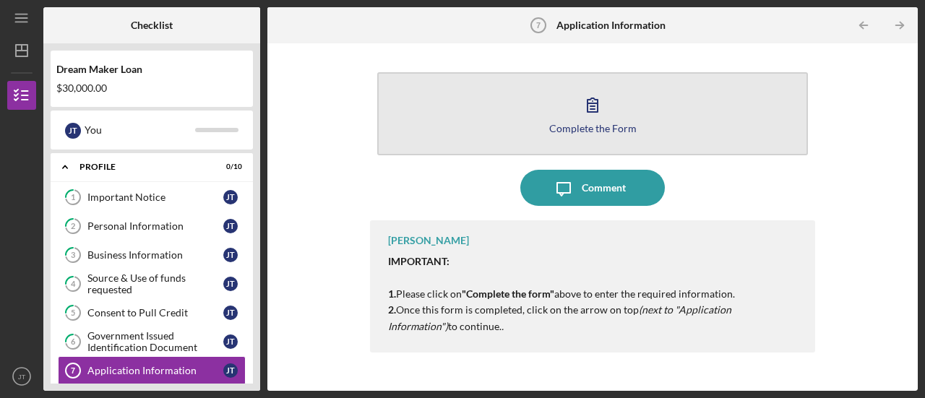
click at [618, 126] on div "Complete the Form" at bounding box center [592, 128] width 87 height 11
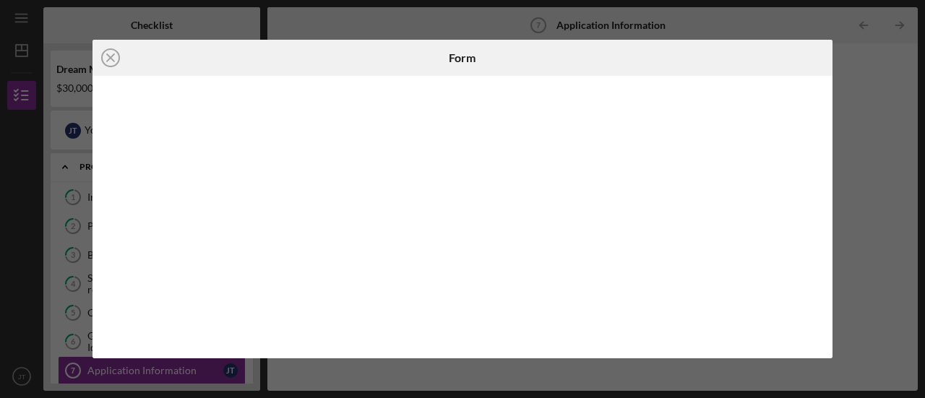
click at [90, 220] on div "Icon/Close Form" at bounding box center [462, 199] width 925 height 398
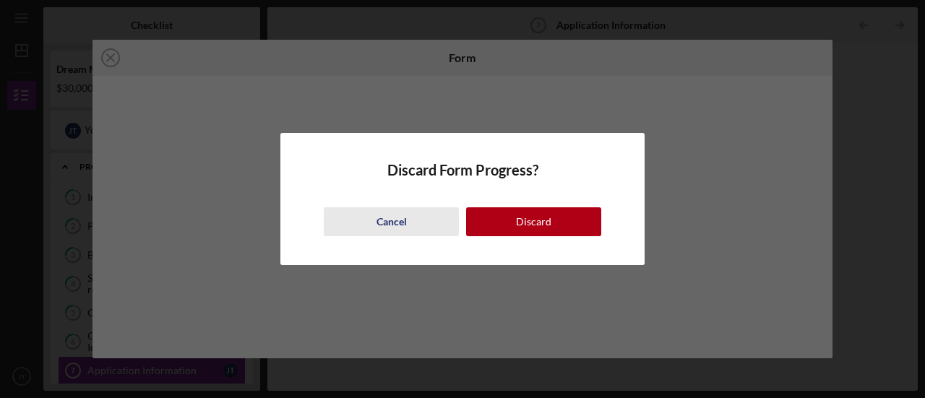
click at [374, 213] on button "Cancel" at bounding box center [391, 221] width 135 height 29
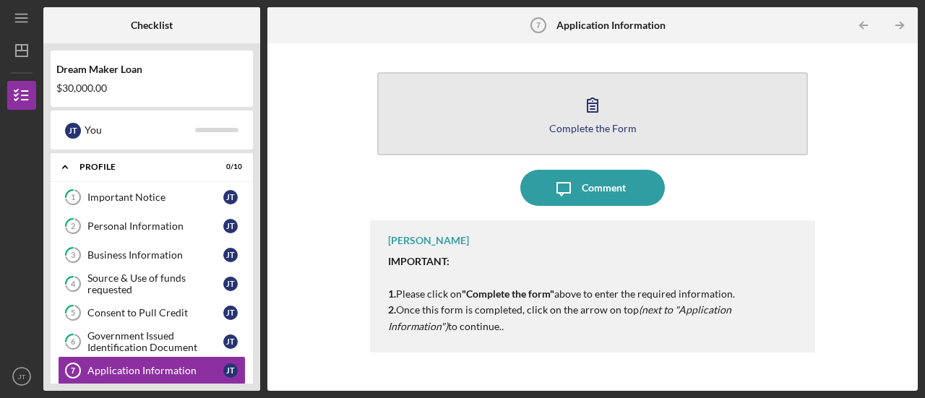
click at [584, 134] on button "Complete the Form Form" at bounding box center [592, 113] width 431 height 83
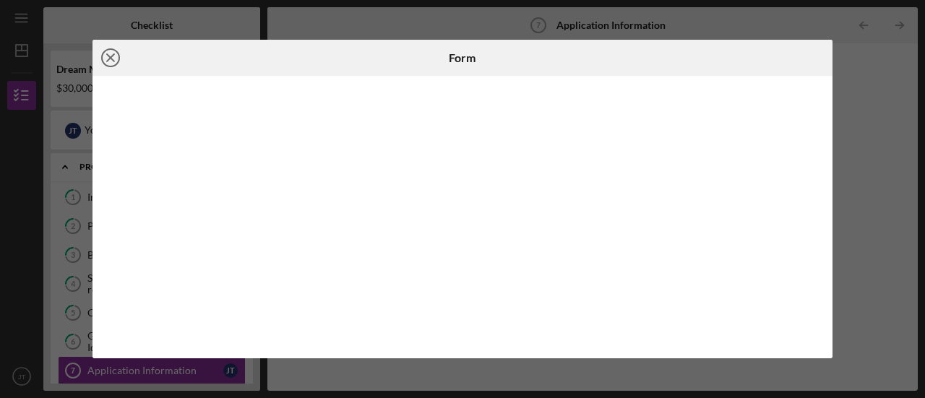
click at [108, 53] on icon "Icon/Close" at bounding box center [111, 58] width 36 height 36
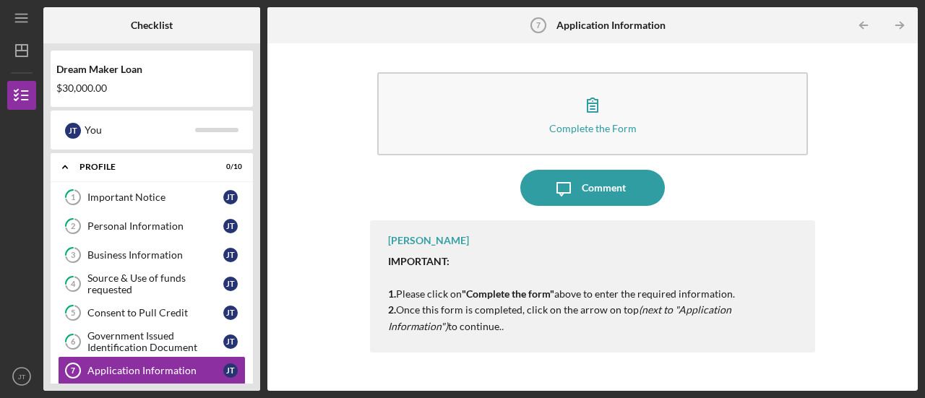
click at [898, 23] on icon "Icon/Table Pagination Arrow" at bounding box center [900, 25] width 33 height 33
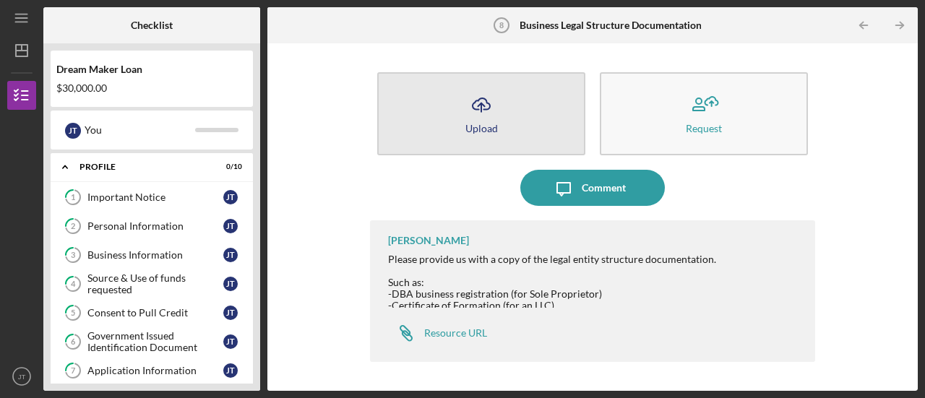
click at [486, 123] on div "Upload" at bounding box center [481, 128] width 33 height 11
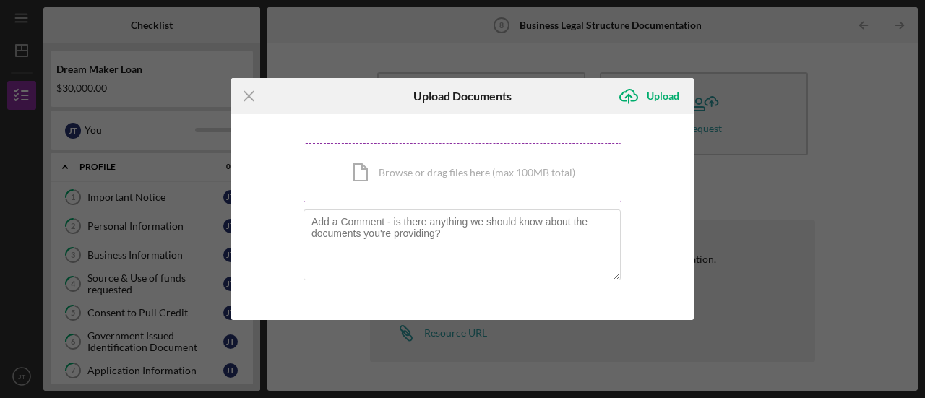
click at [453, 176] on div "Icon/Document Browse or drag files here (max 100MB total) Tap to choose files o…" at bounding box center [463, 172] width 318 height 59
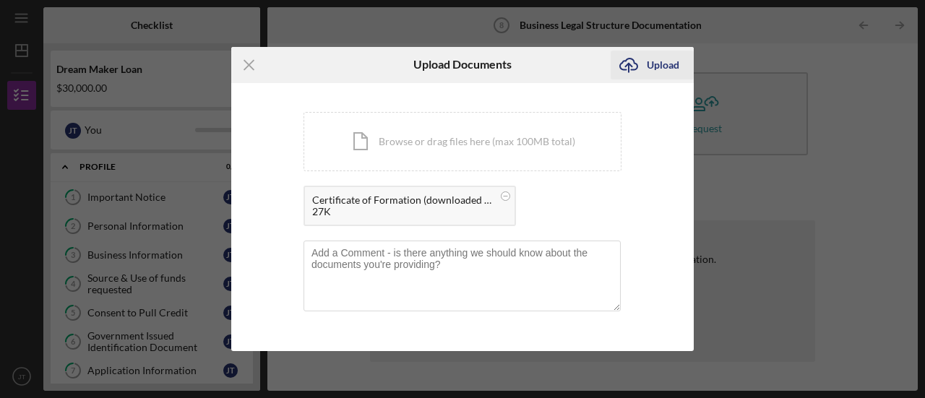
click at [662, 63] on div "Upload" at bounding box center [663, 65] width 33 height 29
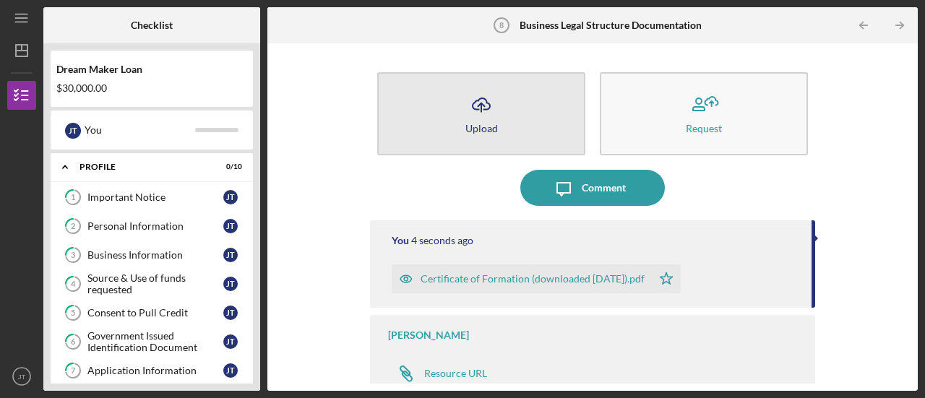
click at [498, 121] on button "Icon/Upload Upload" at bounding box center [481, 113] width 208 height 83
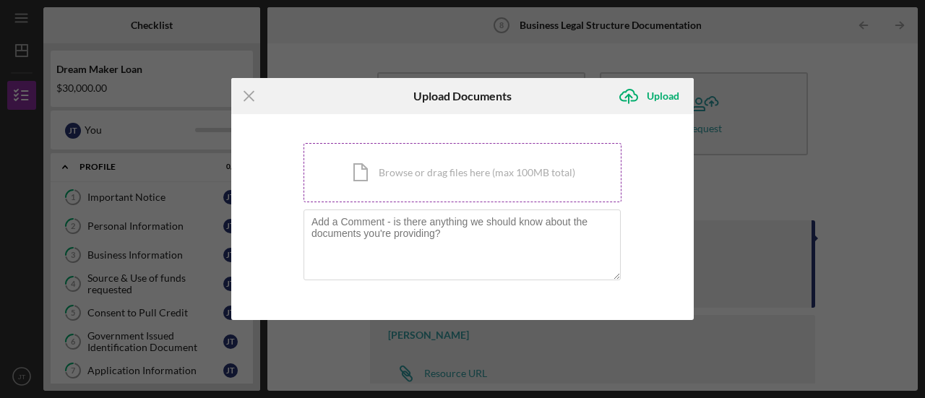
click at [454, 173] on div "Icon/Document Browse or drag files here (max 100MB total) Tap to choose files o…" at bounding box center [463, 172] width 318 height 59
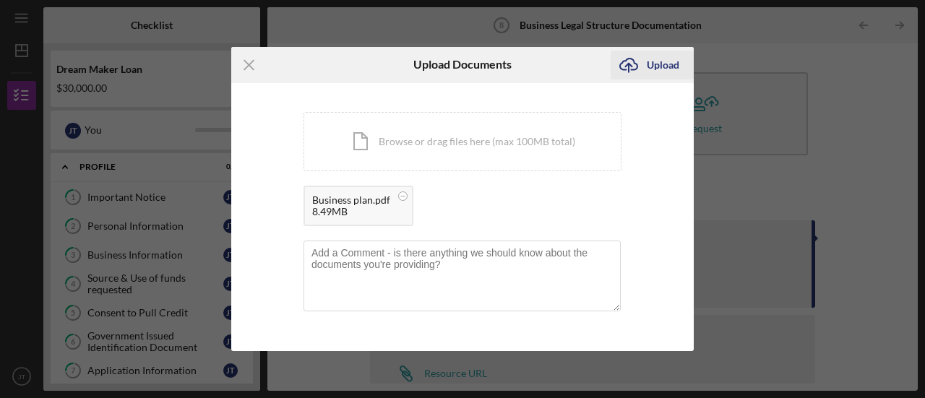
click at [655, 62] on div "Upload" at bounding box center [663, 65] width 33 height 29
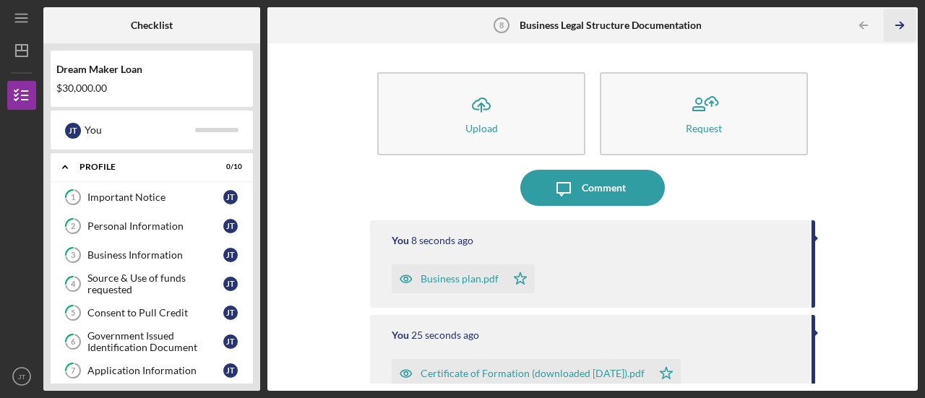
click at [899, 22] on icon "Icon/Table Pagination Arrow" at bounding box center [900, 25] width 33 height 33
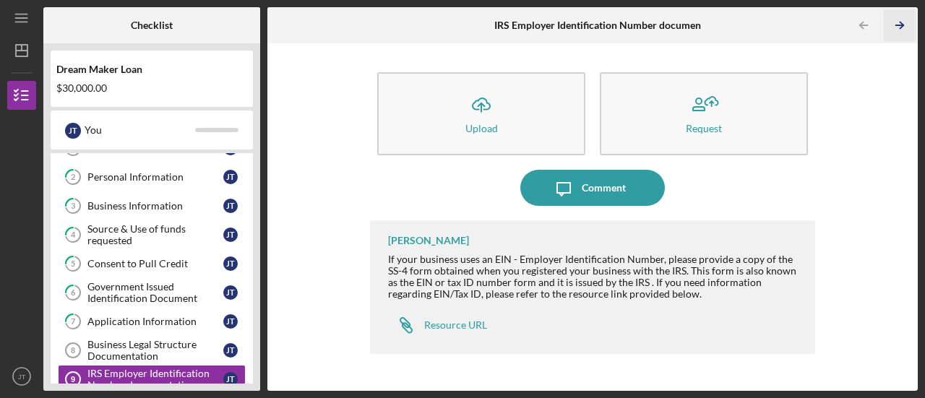
scroll to position [155, 0]
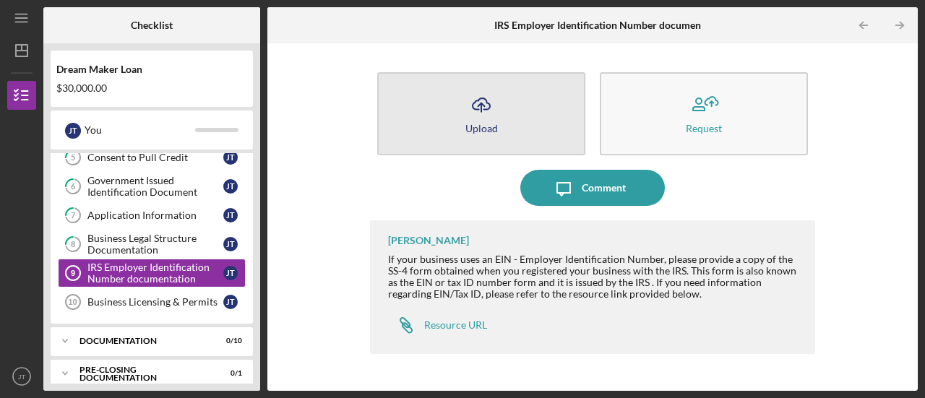
click at [478, 110] on icon "Icon/Upload" at bounding box center [481, 105] width 36 height 36
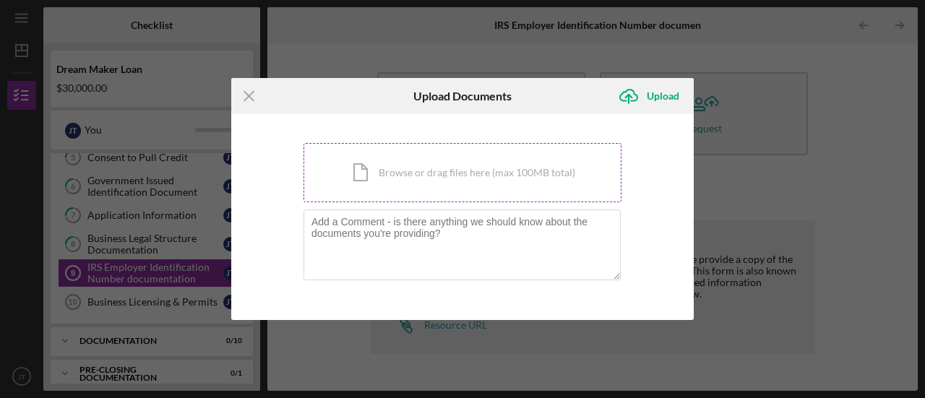
click at [434, 173] on div "Icon/Document Browse or drag files here (max 100MB total) Tap to choose files o…" at bounding box center [463, 172] width 318 height 59
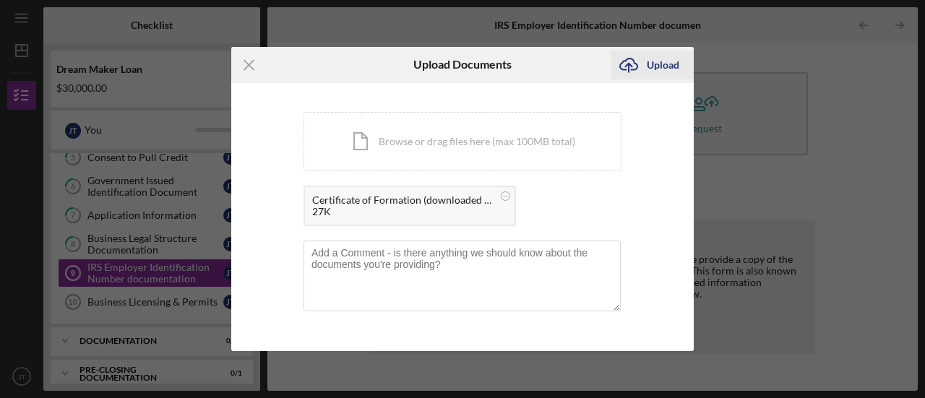
click at [662, 66] on div "Upload" at bounding box center [663, 65] width 33 height 29
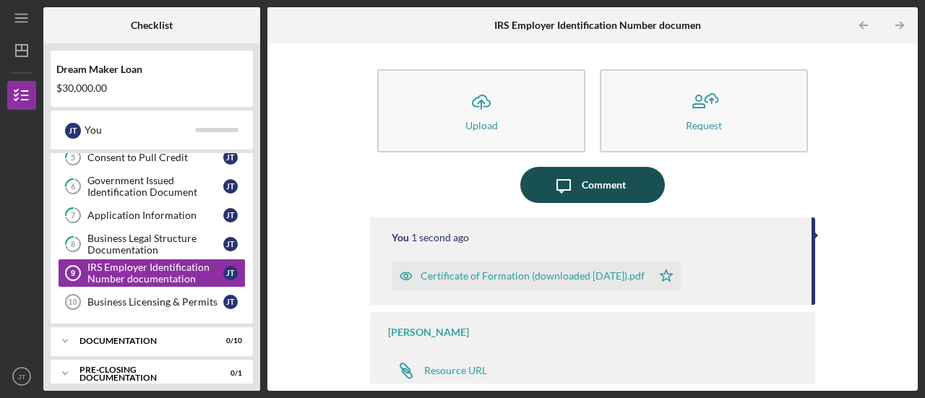
scroll to position [4, 0]
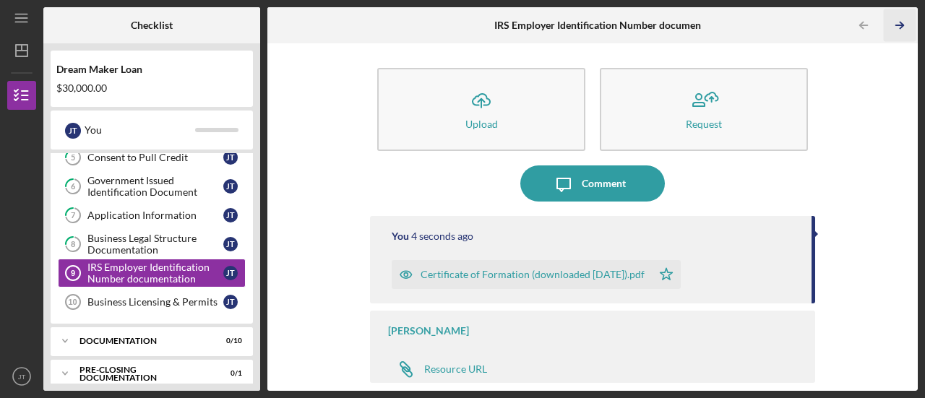
click at [900, 27] on icon "Icon/Table Pagination Arrow" at bounding box center [900, 25] width 33 height 33
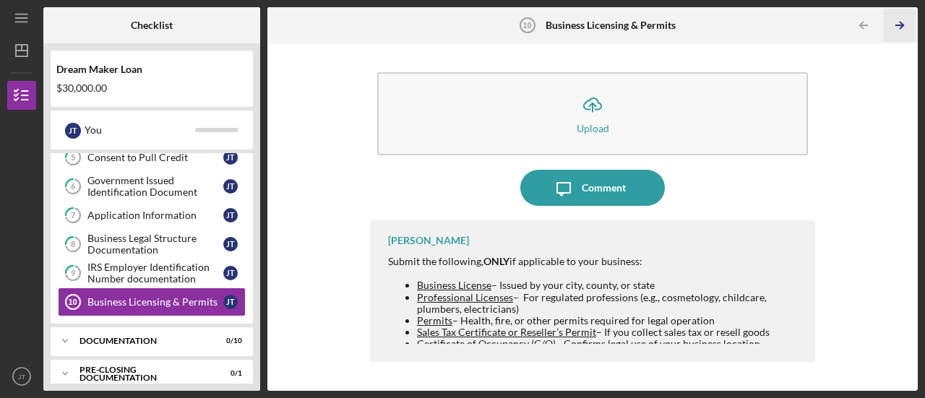
click at [898, 20] on icon "Icon/Table Pagination Arrow" at bounding box center [900, 25] width 33 height 33
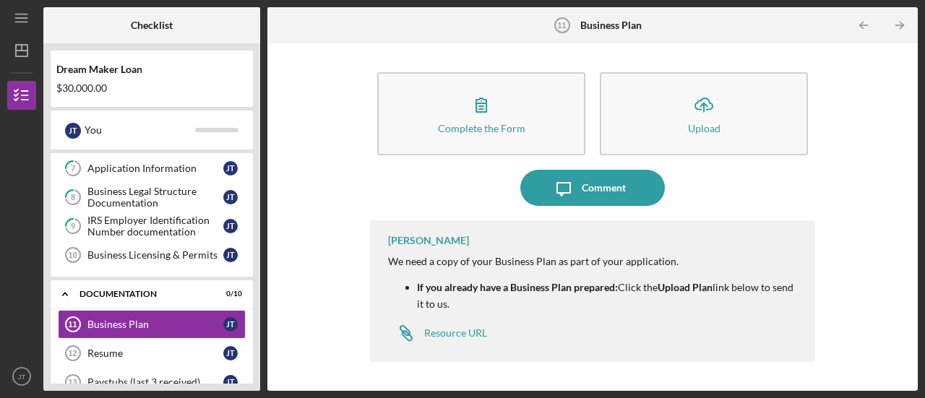
scroll to position [253, 0]
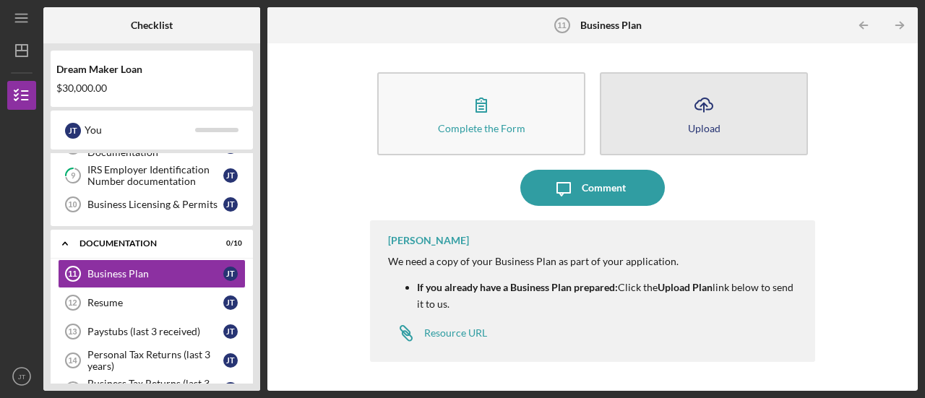
click at [708, 113] on icon "Icon/Upload" at bounding box center [704, 105] width 36 height 36
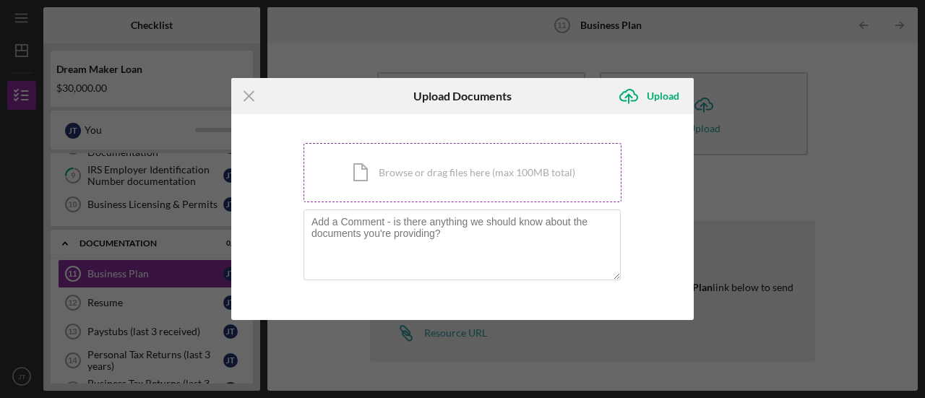
click at [539, 171] on div "Icon/Document Browse or drag files here (max 100MB total) Tap to choose files o…" at bounding box center [463, 172] width 318 height 59
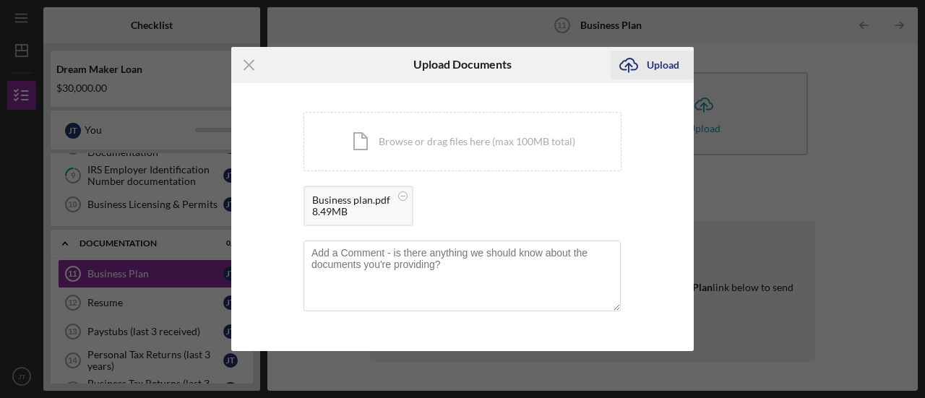
click at [652, 58] on div "Upload" at bounding box center [663, 65] width 33 height 29
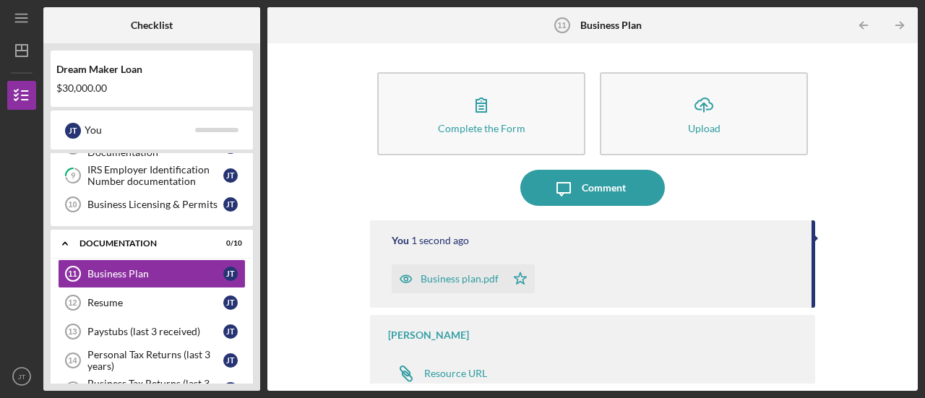
click at [896, 21] on icon "Icon/Table Pagination Arrow" at bounding box center [900, 25] width 33 height 33
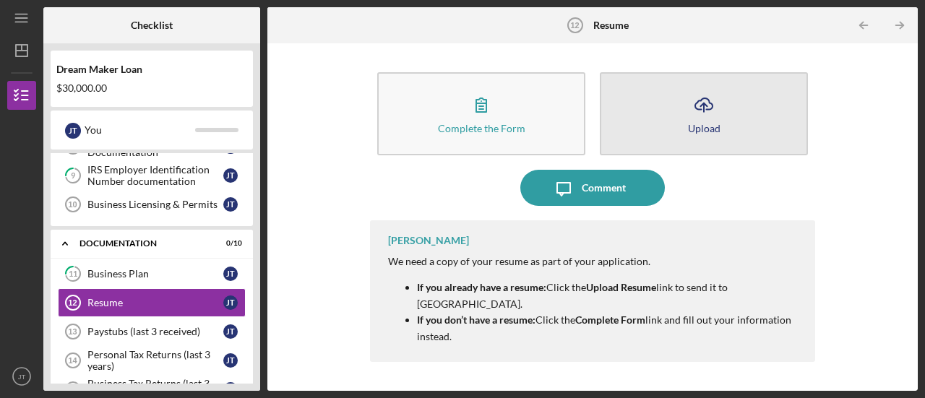
click at [704, 127] on div "Upload" at bounding box center [704, 128] width 33 height 11
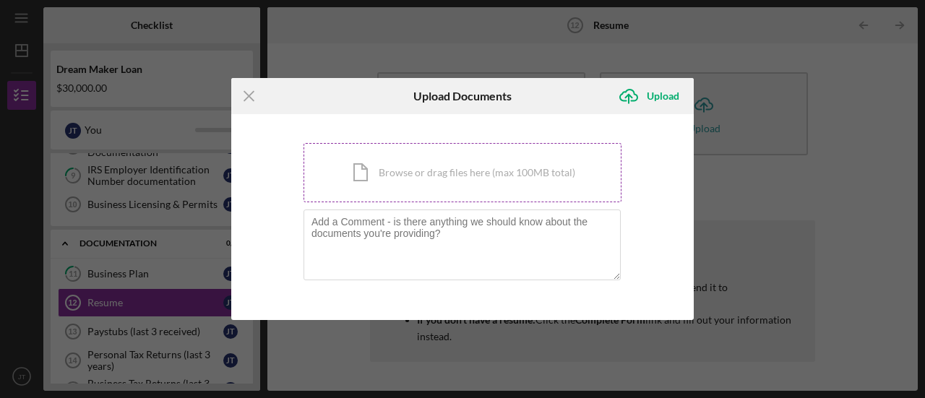
click at [438, 168] on div "Icon/Document Browse or drag files here (max 100MB total) Tap to choose files o…" at bounding box center [463, 172] width 318 height 59
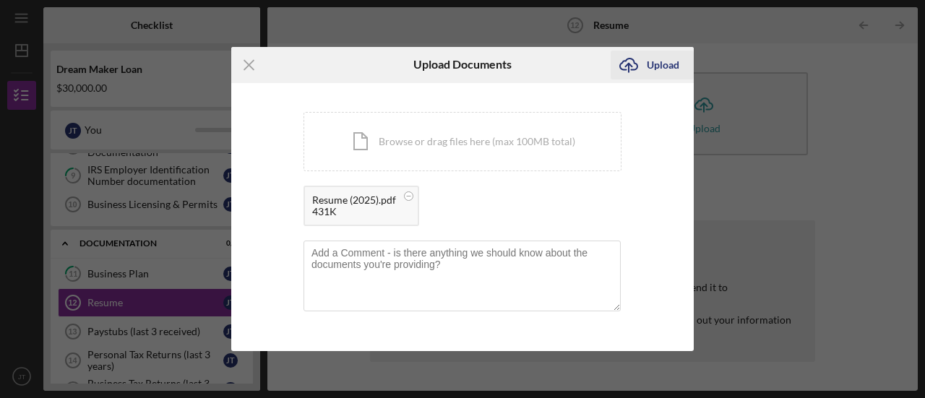
click at [664, 66] on div "Upload" at bounding box center [663, 65] width 33 height 29
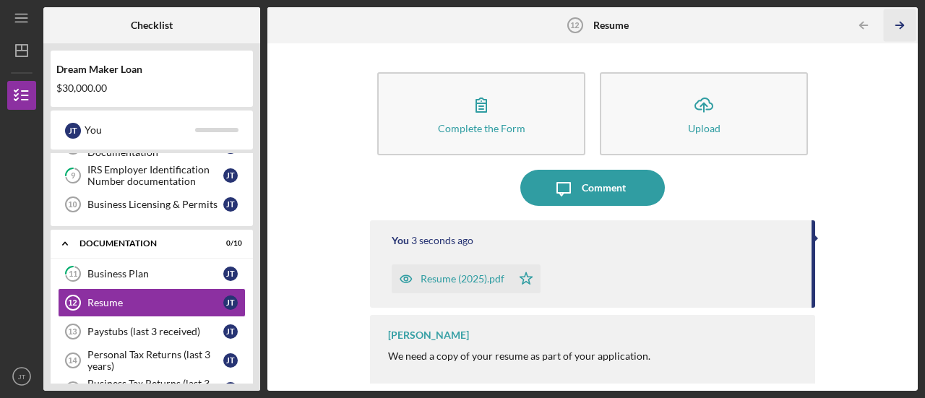
click at [895, 22] on icon "Icon/Table Pagination Arrow" at bounding box center [900, 25] width 33 height 33
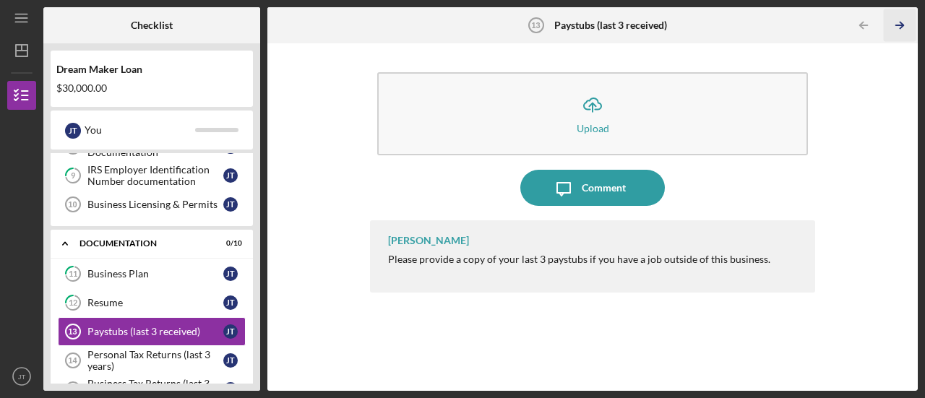
click at [898, 24] on icon "Icon/Table Pagination Arrow" at bounding box center [900, 25] width 33 height 33
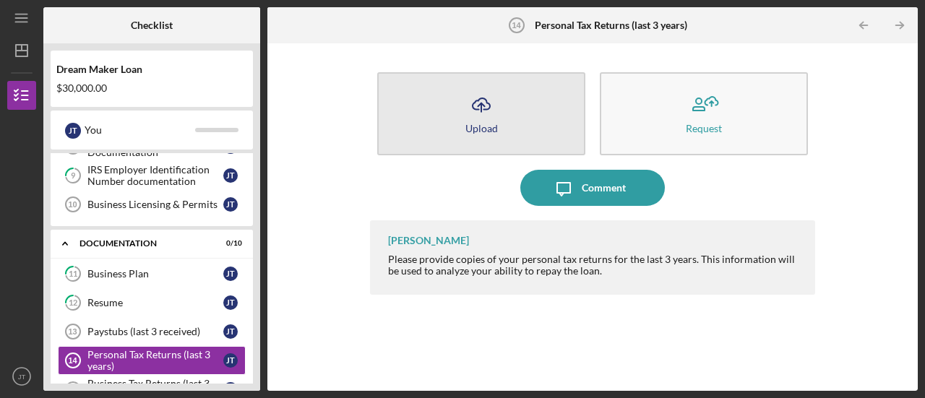
click at [494, 124] on div "Upload" at bounding box center [481, 128] width 33 height 11
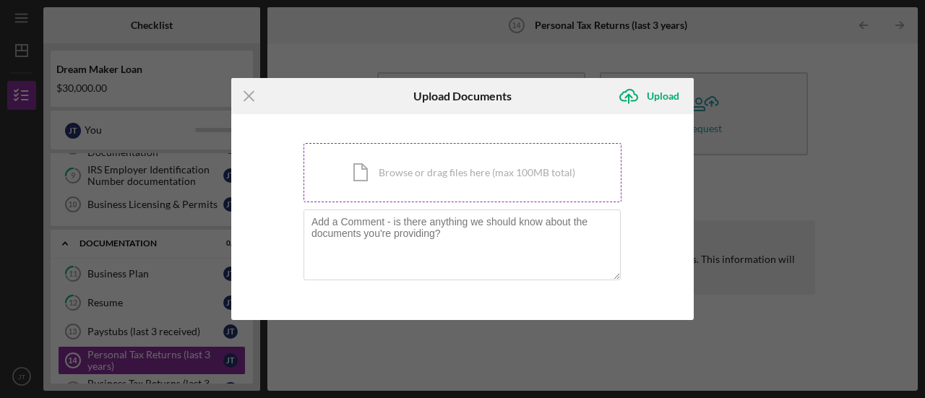
click at [476, 173] on div "Icon/Document Browse or drag files here (max 100MB total) Tap to choose files o…" at bounding box center [463, 172] width 318 height 59
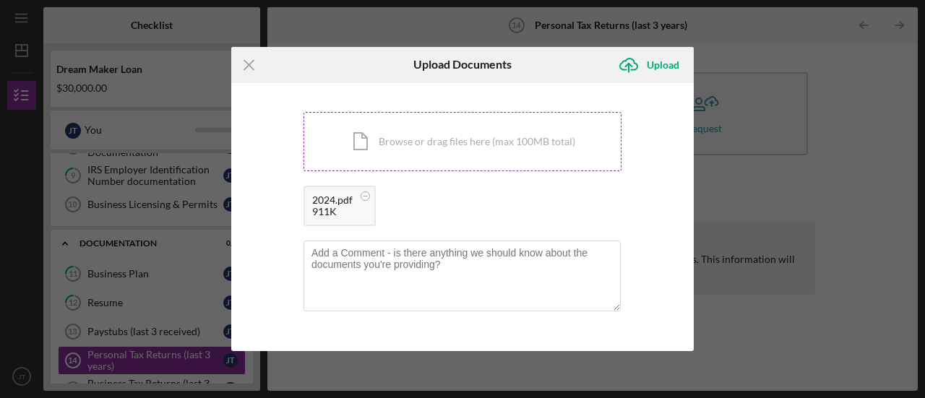
click at [519, 145] on div "Icon/Document Browse or drag files here (max 100MB total) Tap to choose files o…" at bounding box center [463, 141] width 318 height 59
click at [538, 142] on div "Icon/Document Browse or drag files here (max 100MB total) Tap to choose files o…" at bounding box center [463, 141] width 318 height 59
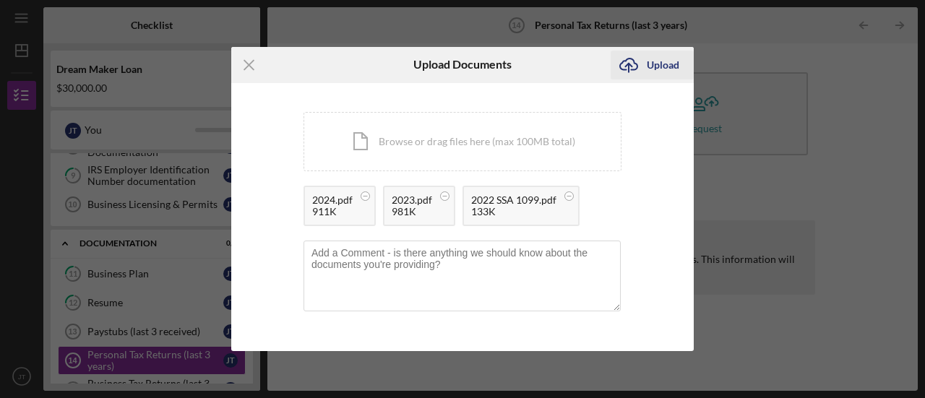
click at [666, 64] on div "Upload" at bounding box center [663, 65] width 33 height 29
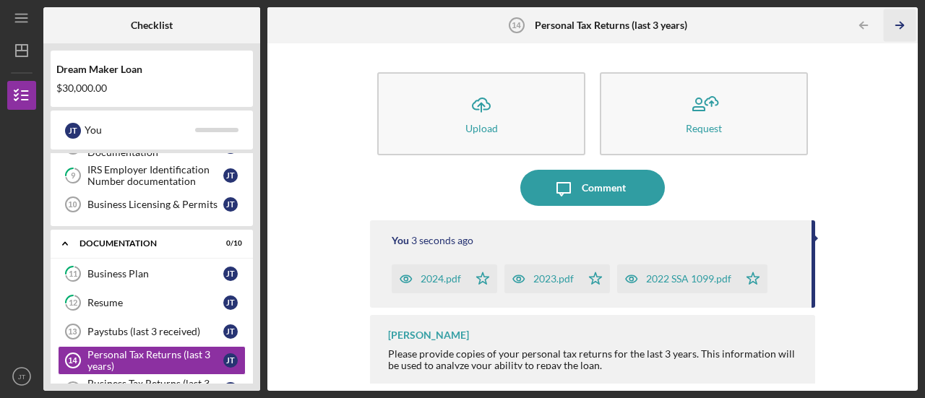
click at [902, 26] on polyline "button" at bounding box center [902, 25] width 4 height 7
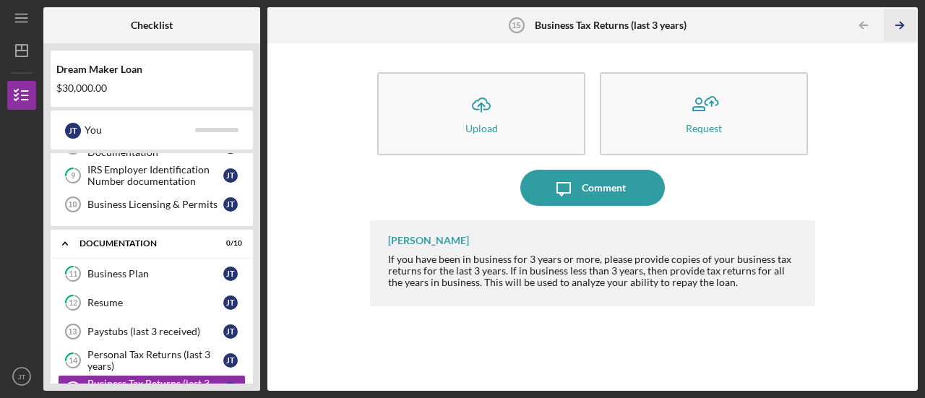
click at [899, 25] on line "button" at bounding box center [899, 25] width 7 height 0
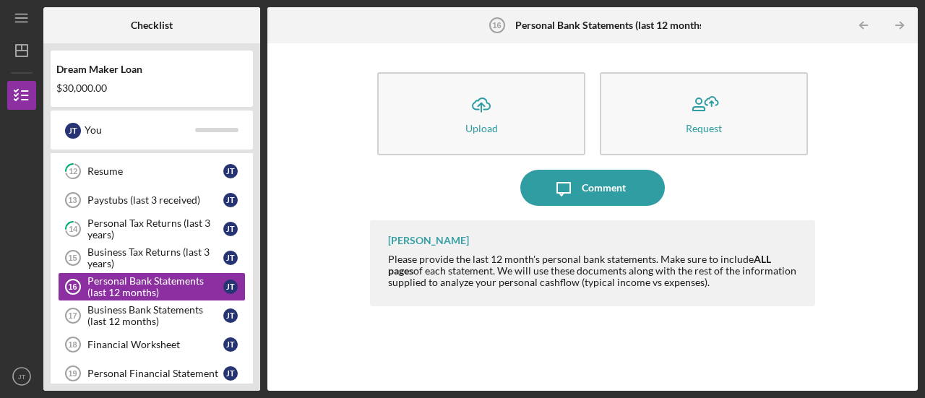
scroll to position [395, 0]
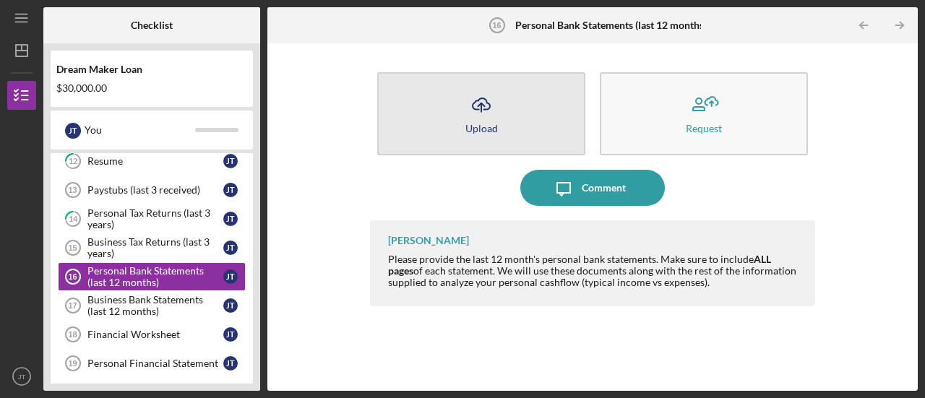
click at [491, 132] on div "Upload" at bounding box center [481, 128] width 33 height 11
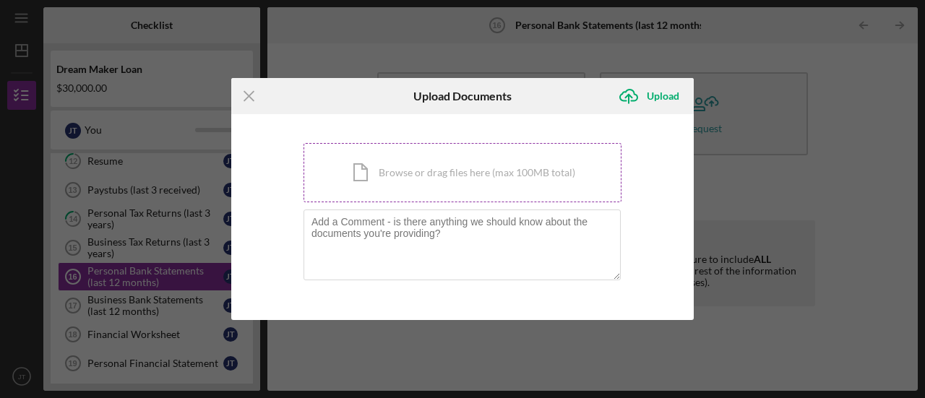
click at [466, 173] on div "Icon/Document Browse or drag files here (max 100MB total) Tap to choose files o…" at bounding box center [463, 172] width 318 height 59
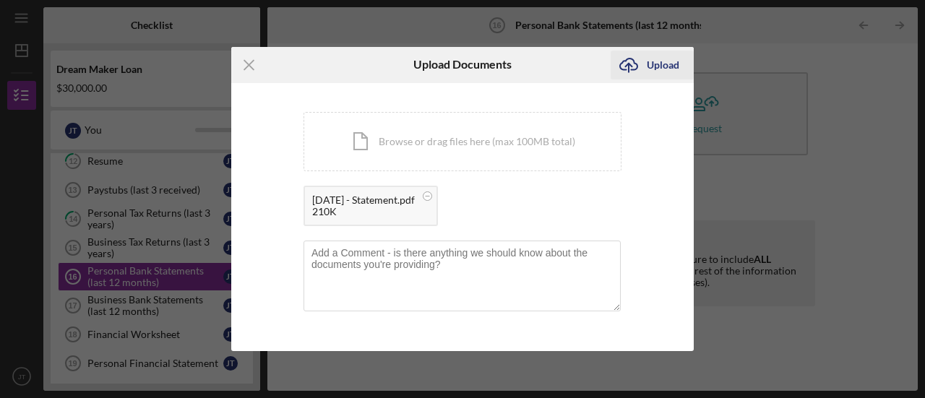
click at [650, 60] on div "Upload" at bounding box center [663, 65] width 33 height 29
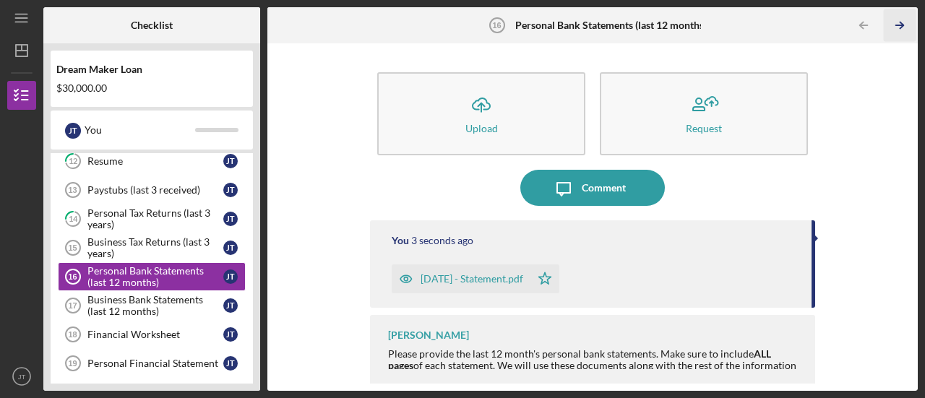
click at [902, 21] on icon "Icon/Table Pagination Arrow" at bounding box center [900, 25] width 33 height 33
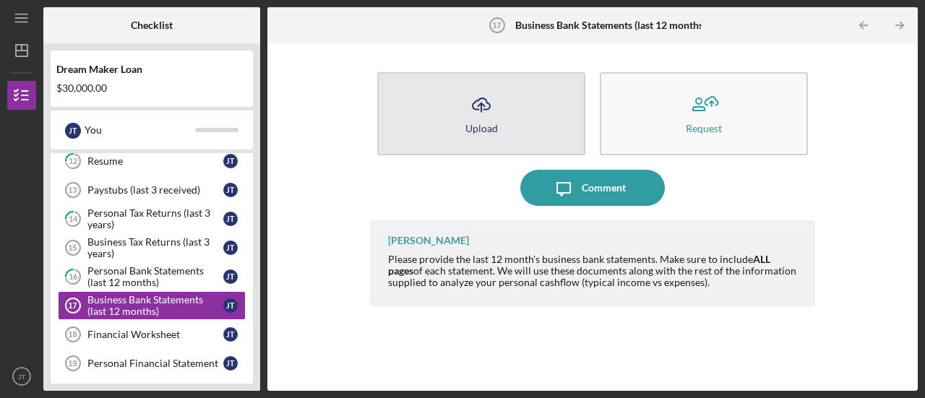
click at [493, 127] on div "Upload" at bounding box center [481, 128] width 33 height 11
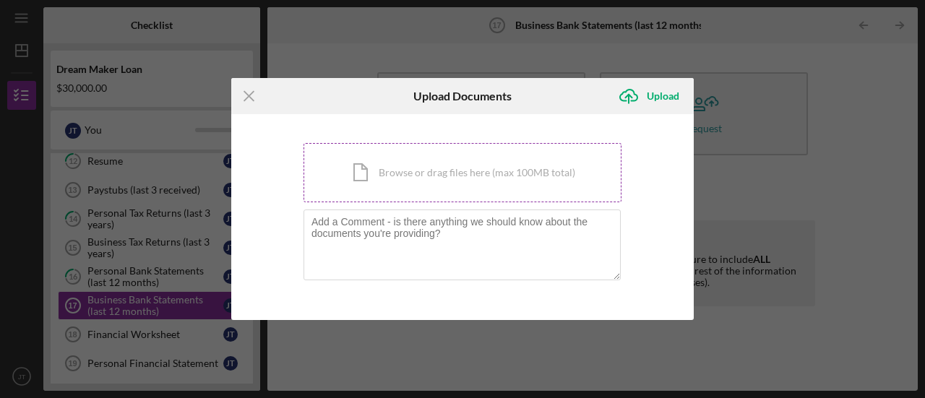
click at [483, 168] on div "Icon/Document Browse or drag files here (max 100MB total) Tap to choose files o…" at bounding box center [463, 172] width 318 height 59
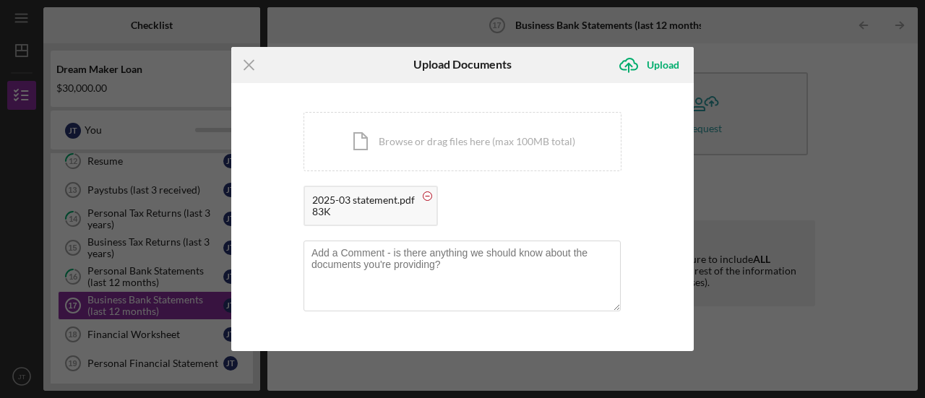
click at [428, 195] on g at bounding box center [427, 196] width 9 height 9
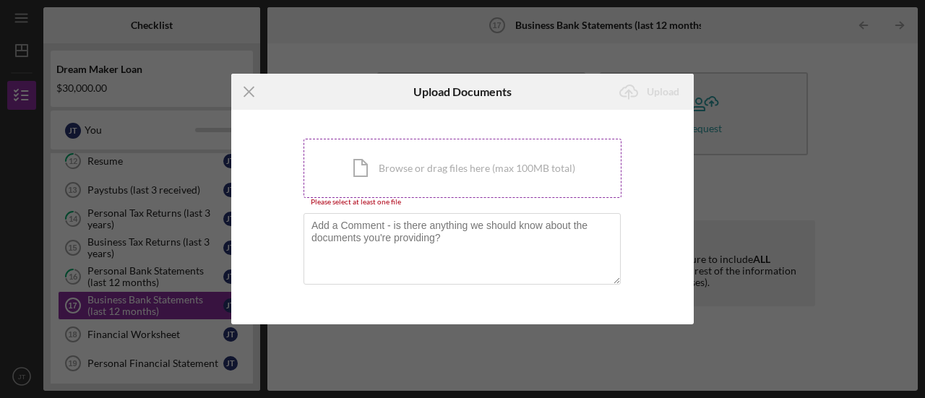
click at [465, 156] on div "Icon/Document Browse or drag files here (max 100MB total) Tap to choose files o…" at bounding box center [463, 168] width 318 height 59
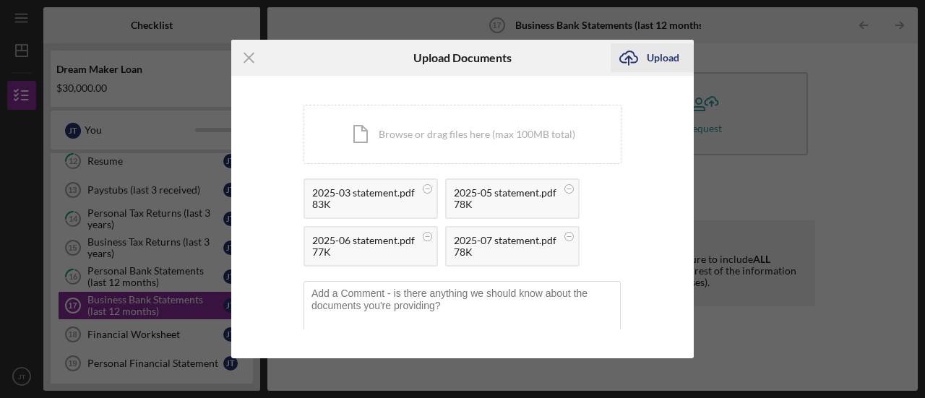
click at [666, 60] on div "Upload" at bounding box center [663, 57] width 33 height 29
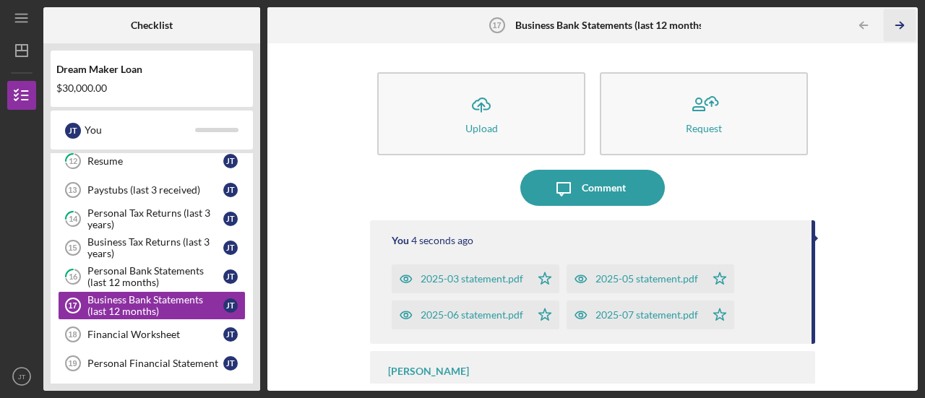
click at [897, 27] on icon "Icon/Table Pagination Arrow" at bounding box center [900, 25] width 33 height 33
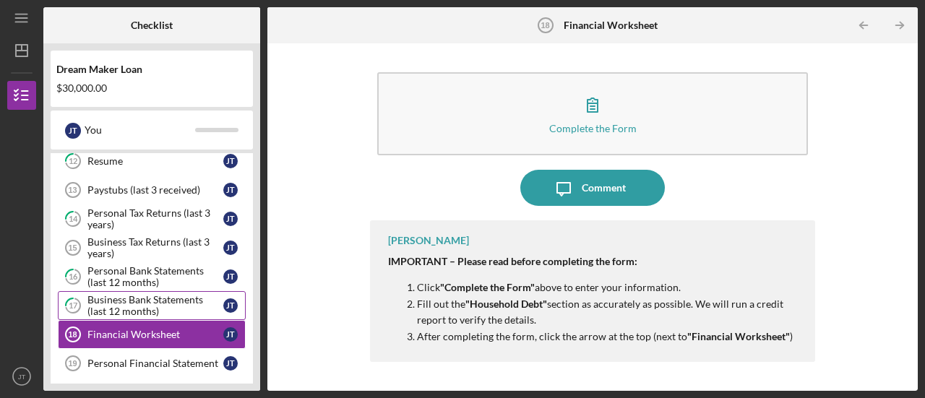
scroll to position [467, 0]
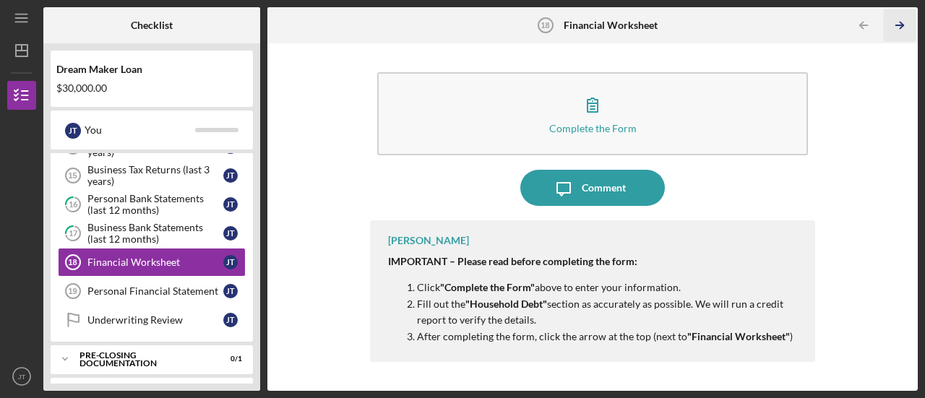
click at [903, 24] on icon "Icon/Table Pagination Arrow" at bounding box center [900, 25] width 33 height 33
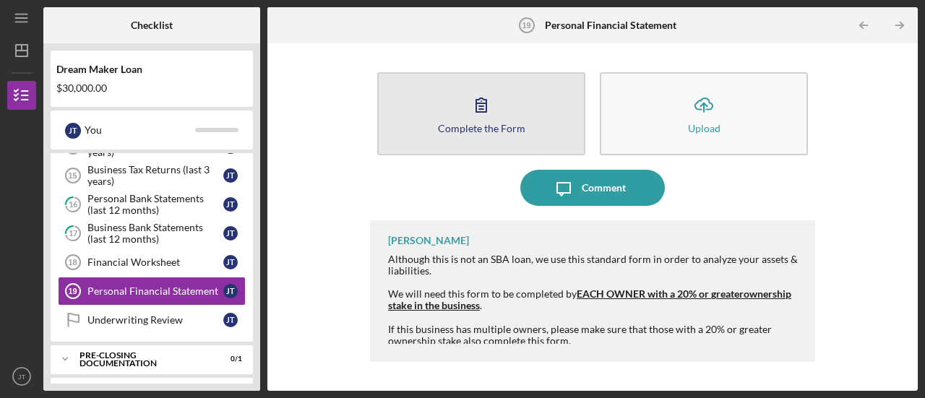
click at [457, 121] on button "Complete the Form Form" at bounding box center [481, 113] width 208 height 83
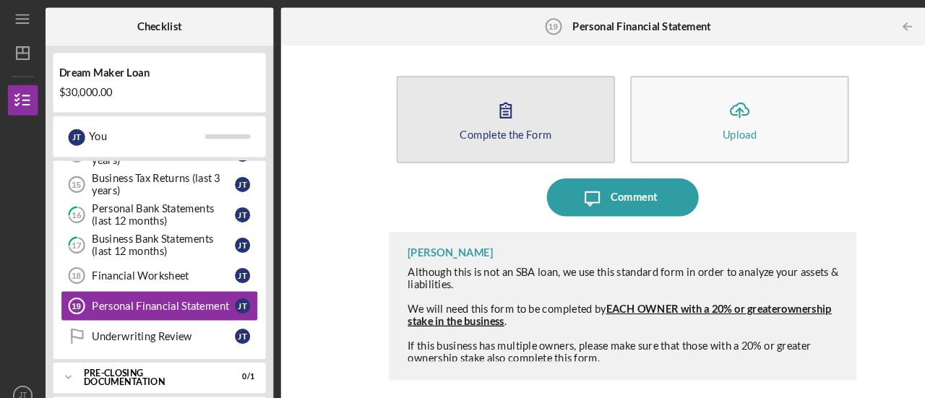
click at [483, 118] on icon "button" at bounding box center [481, 105] width 36 height 36
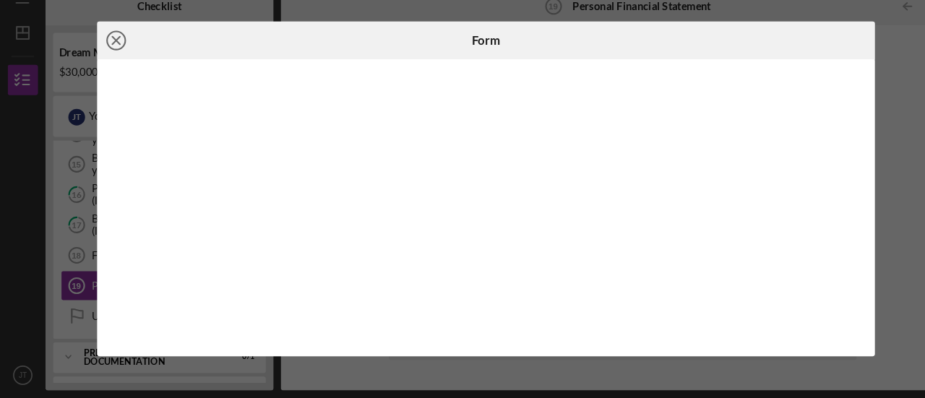
click at [113, 61] on icon "Icon/Close" at bounding box center [111, 58] width 36 height 36
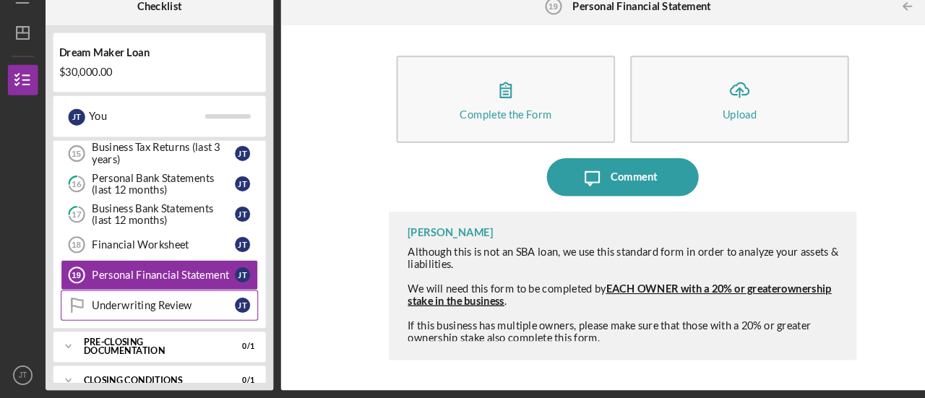
scroll to position [487, 0]
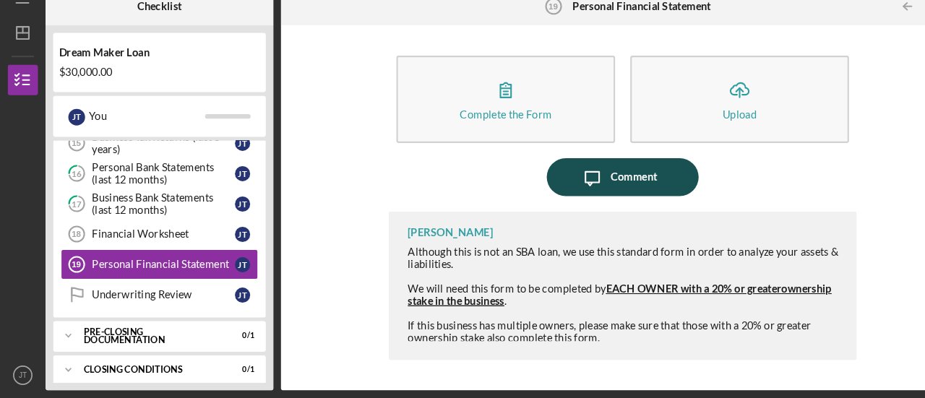
click at [602, 193] on div "Comment" at bounding box center [604, 188] width 44 height 36
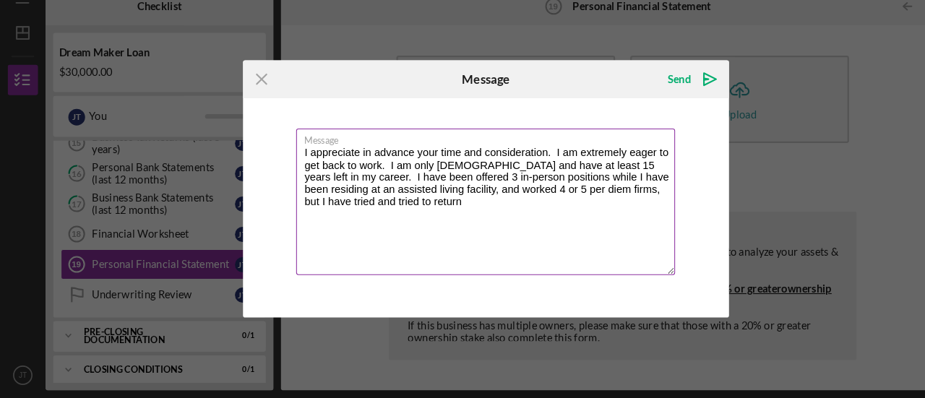
click at [568, 196] on textarea "I appreciate in advance your time and consideration. I am extremely eager to ge…" at bounding box center [462, 211] width 361 height 139
click at [418, 212] on textarea "I appreciate in advance your time and consideration. I am extremely eager to ge…" at bounding box center [462, 211] width 361 height 139
click at [626, 212] on textarea "I appreciate in advance your time and consideration. I am extremely eager to ge…" at bounding box center [462, 211] width 361 height 139
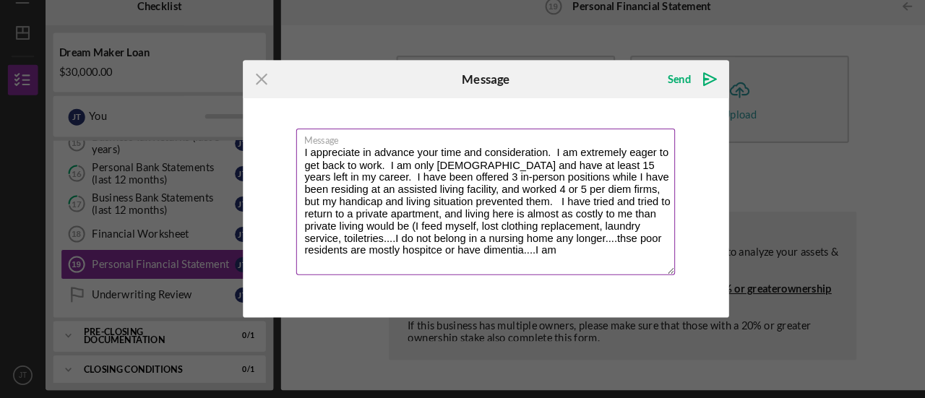
click at [365, 255] on textarea "I appreciate in advance your time and consideration. I am extremely eager to ge…" at bounding box center [462, 211] width 361 height 139
click at [559, 246] on textarea "I appreciate in advance your time and consideration. I am extremely eager to ge…" at bounding box center [462, 211] width 361 height 139
click at [493, 246] on textarea "I appreciate in advance your time and consideration. I am extremely eager to ge…" at bounding box center [462, 211] width 361 height 139
click at [483, 267] on textarea "I appreciate in advance your time and consideration. I am extremely eager to ge…" at bounding box center [462, 211] width 361 height 139
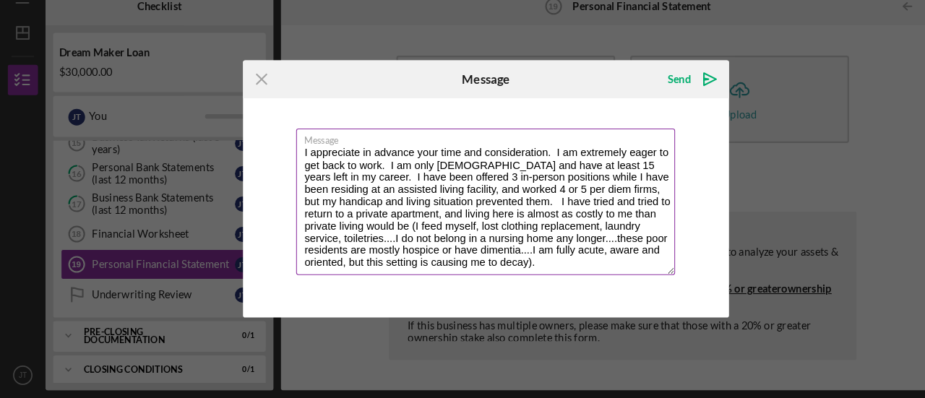
click at [439, 257] on textarea "I appreciate in advance your time and consideration. I am extremely eager to ge…" at bounding box center [462, 211] width 361 height 139
drag, startPoint x: 422, startPoint y: 256, endPoint x: 421, endPoint y: 271, distance: 15.2
click at [422, 255] on textarea "I appreciate in advance your time and consideration. I am extremely eager to ge…" at bounding box center [462, 211] width 361 height 139
click at [585, 272] on textarea "I appreciate in advance your time and consideration. I am extremely eager to ge…" at bounding box center [462, 211] width 361 height 139
click at [410, 215] on textarea "I appreciate in advance your time and consideration. I am extremely eager to ge…" at bounding box center [462, 211] width 361 height 139
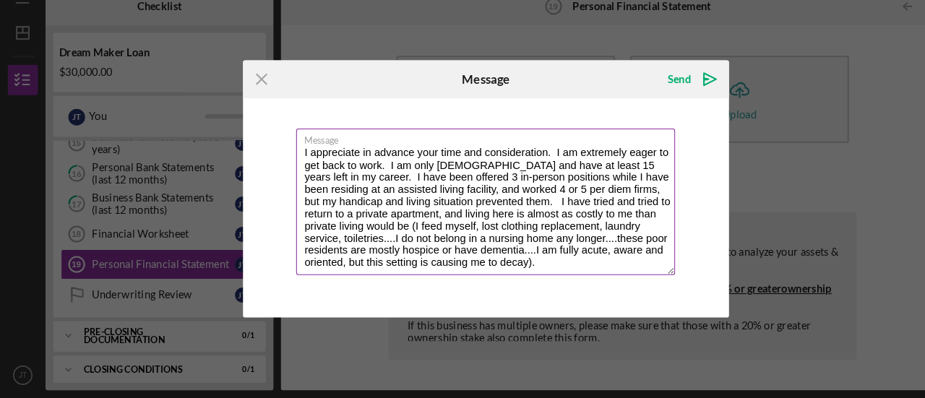
click at [397, 233] on textarea "I appreciate in advance your time and consideration. I am extremely eager to ge…" at bounding box center [462, 211] width 361 height 139
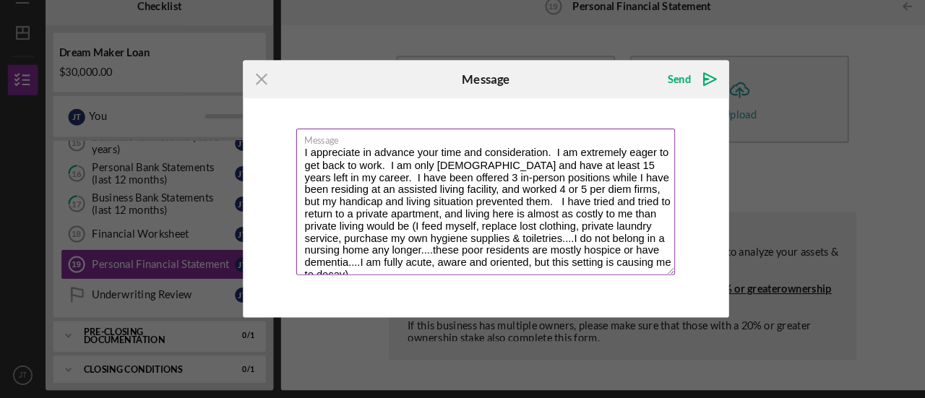
scroll to position [12, 0]
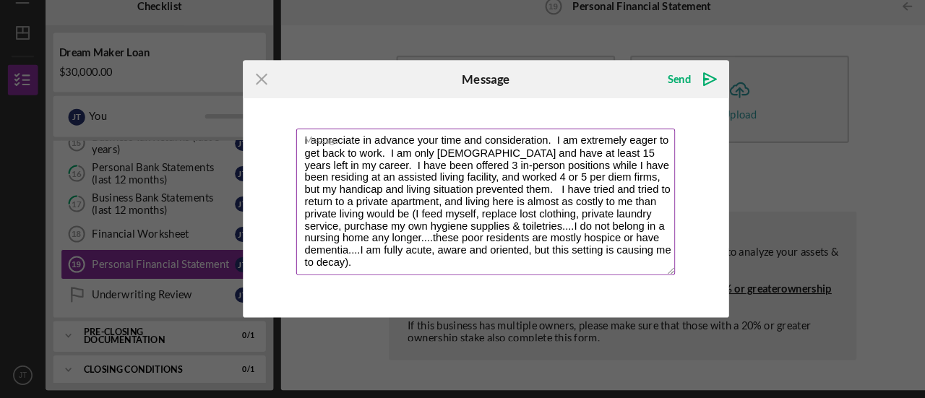
click at [403, 276] on textarea "I appreciate in advance your time and consideration. I am extremely eager to ge…" at bounding box center [462, 211] width 361 height 139
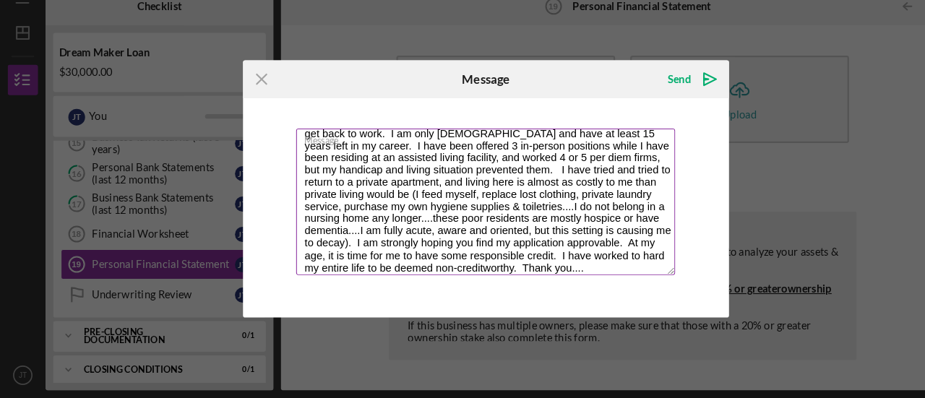
scroll to position [46, 0]
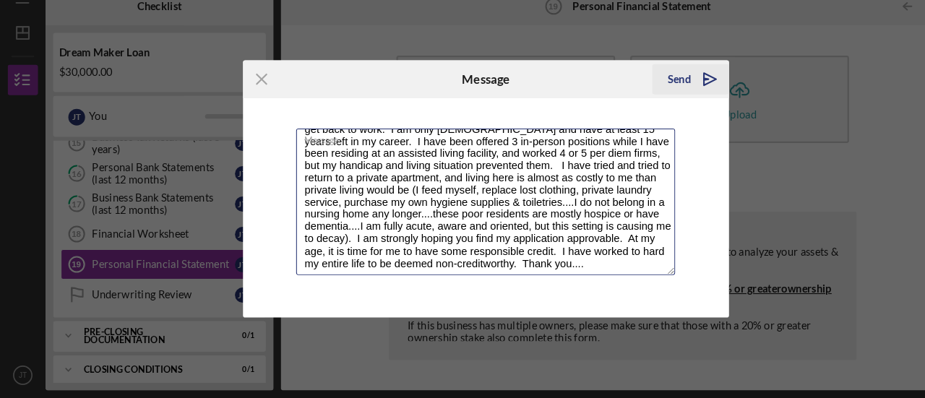
type textarea "I appreciate in advance your time and consideration. I am extremely eager to ge…"
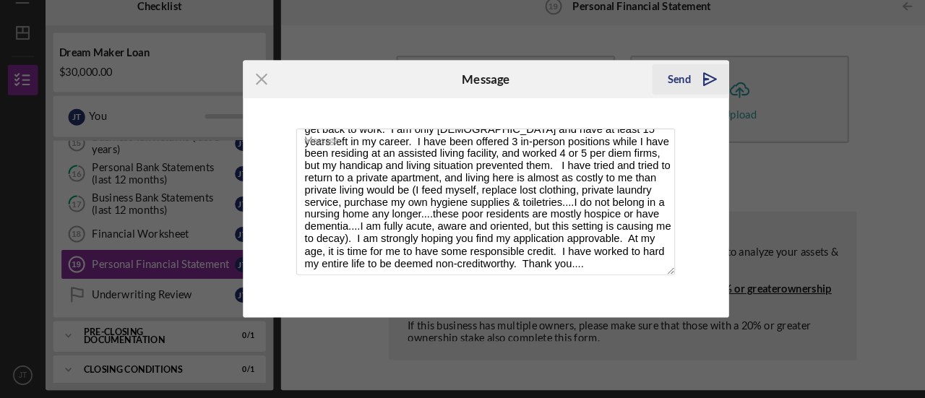
click at [647, 90] on div "Send" at bounding box center [646, 94] width 22 height 29
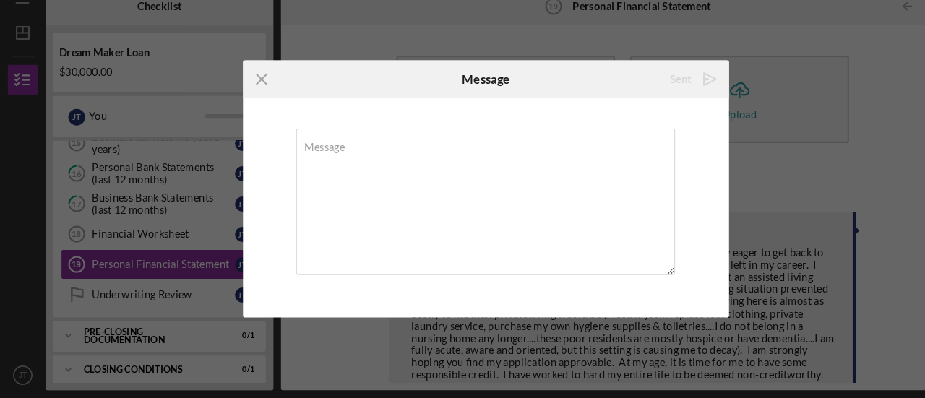
scroll to position [0, 0]
